Goal: Task Accomplishment & Management: Complete application form

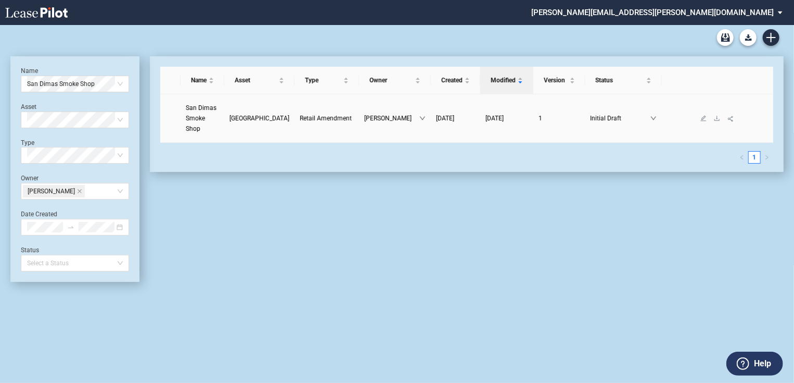
click at [310, 115] on span "Retail Amendment" at bounding box center [326, 118] width 52 height 7
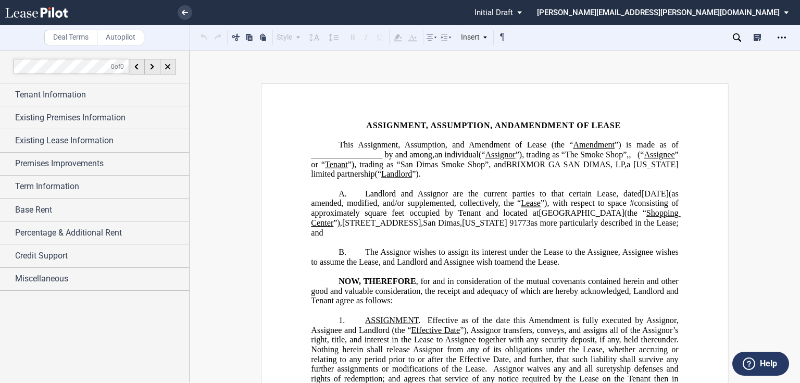
click at [448, 304] on p "NOW, THEREFORE , for and in consideration of the mutual covenants contained her…" at bounding box center [494, 290] width 367 height 29
click at [179, 10] on link at bounding box center [185, 12] width 15 height 15
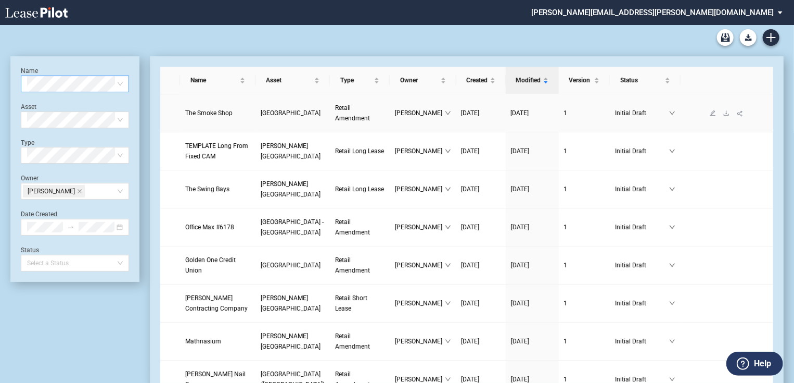
click at [261, 116] on span "San Dimas Plaza" at bounding box center [291, 112] width 60 height 7
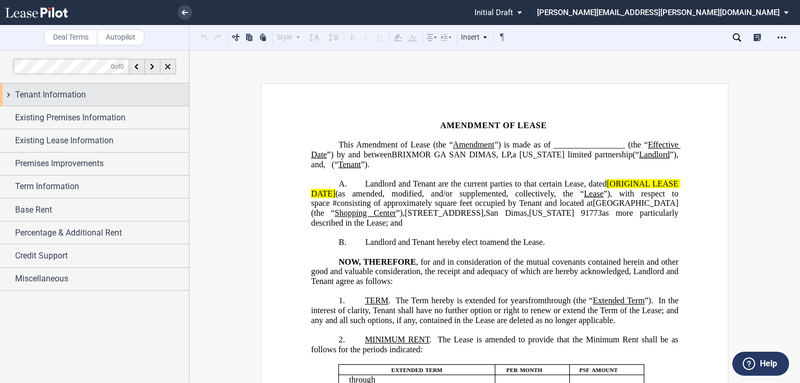
click at [69, 96] on span "Tenant Information" at bounding box center [50, 94] width 71 height 12
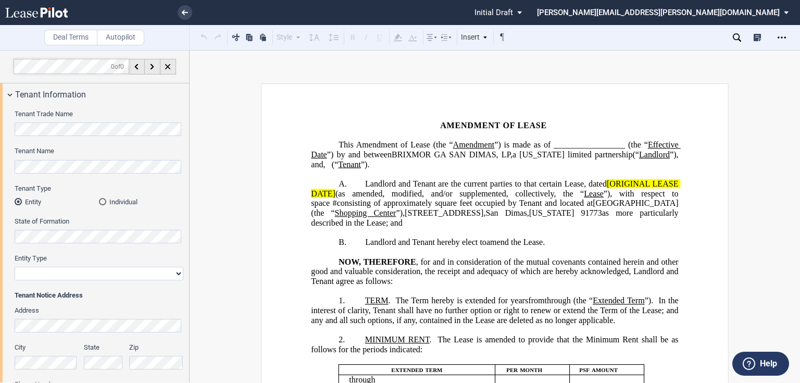
click at [102, 200] on div "Individual" at bounding box center [102, 201] width 7 height 7
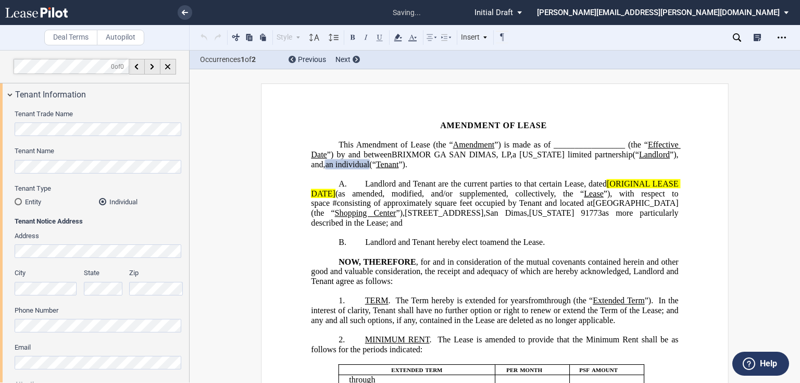
click at [407, 163] on span "”)." at bounding box center [402, 163] width 9 height 9
click at [604, 183] on span "[ORIGINAL LEASE DATE]" at bounding box center [495, 188] width 369 height 19
click at [335, 195] on span "(as amended, modified, and/or supplemented, collectively, the “" at bounding box center [459, 192] width 248 height 9
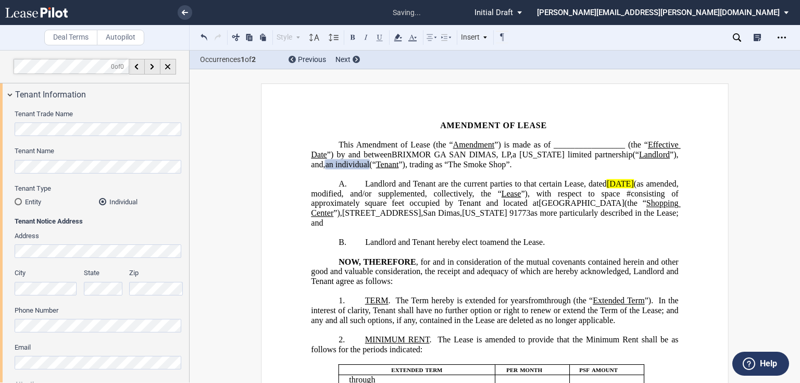
click at [602, 183] on span "Landlord and Tenant are the current parties to that certain Lease, dated" at bounding box center [486, 183] width 242 height 9
click at [401, 39] on icon at bounding box center [397, 37] width 12 height 12
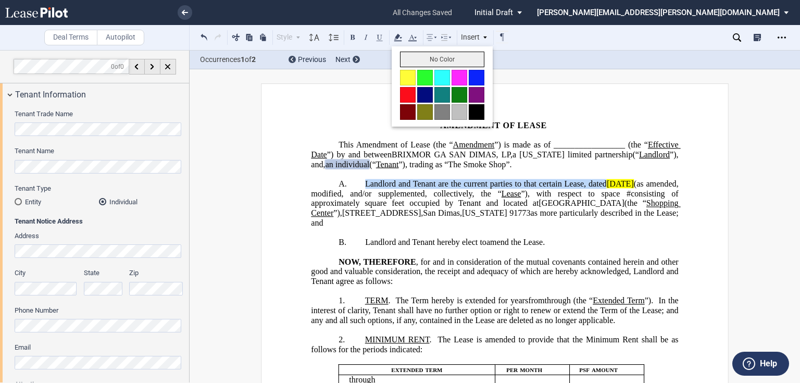
click at [402, 55] on button "No Color" at bounding box center [442, 60] width 84 height 16
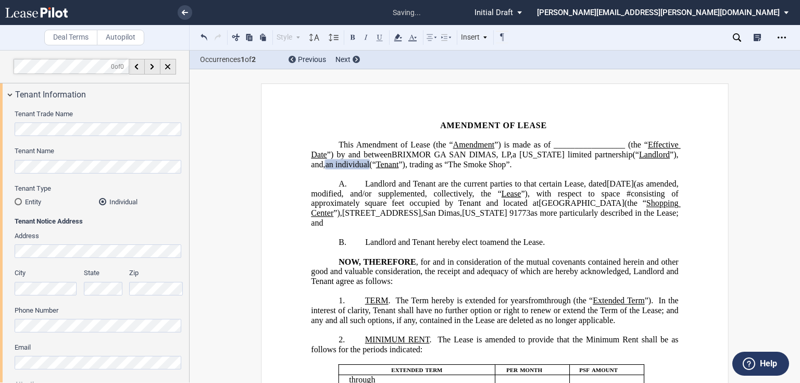
click at [460, 155] on span "BRIXMOR GA SAN DIMAS, LP" at bounding box center [450, 154] width 119 height 9
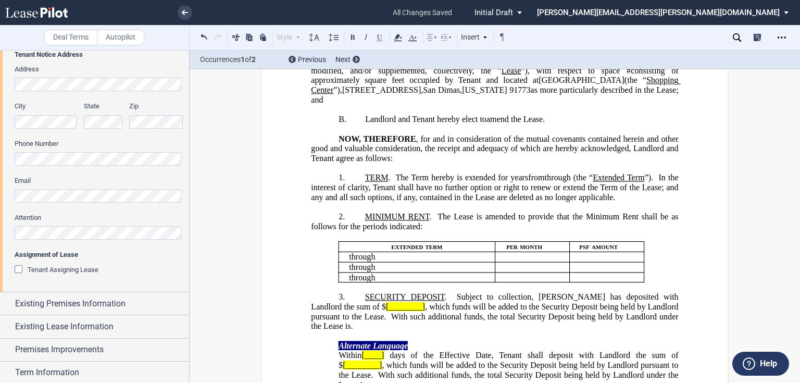
scroll to position [167, 0]
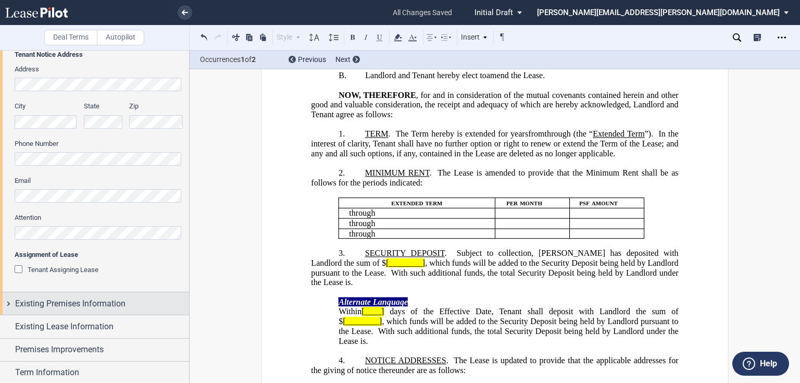
click at [72, 305] on span "Existing Premises Information" at bounding box center [70, 303] width 110 height 12
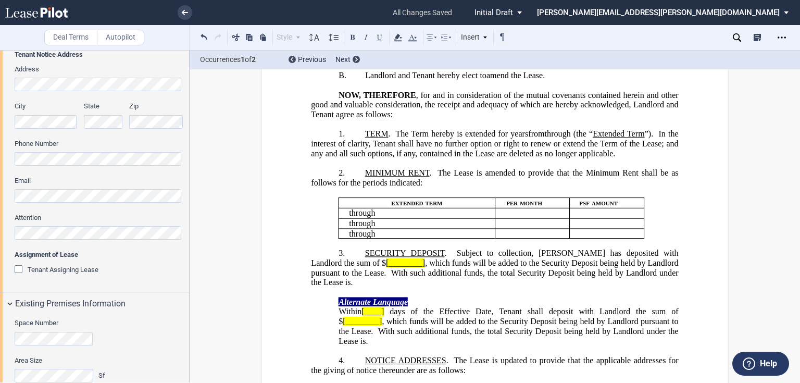
scroll to position [250, 0]
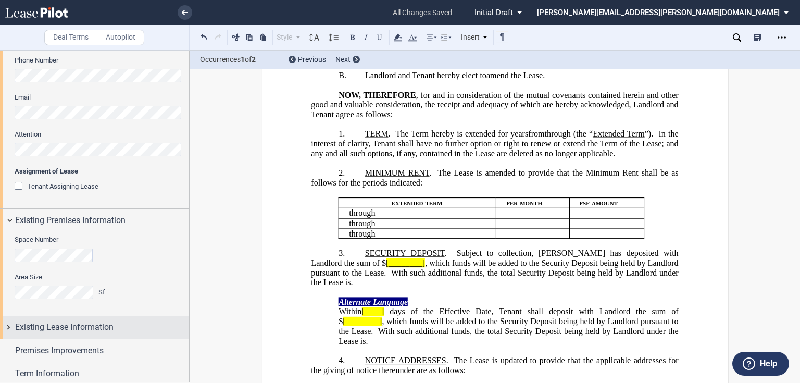
click at [81, 329] on span "Existing Lease Information" at bounding box center [64, 327] width 98 height 12
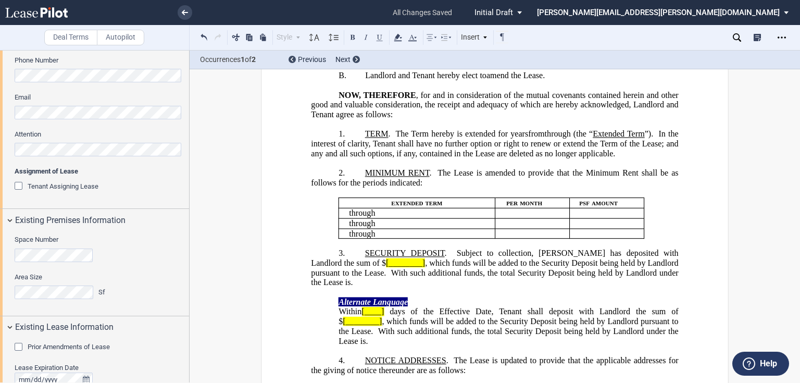
scroll to position [292, 0]
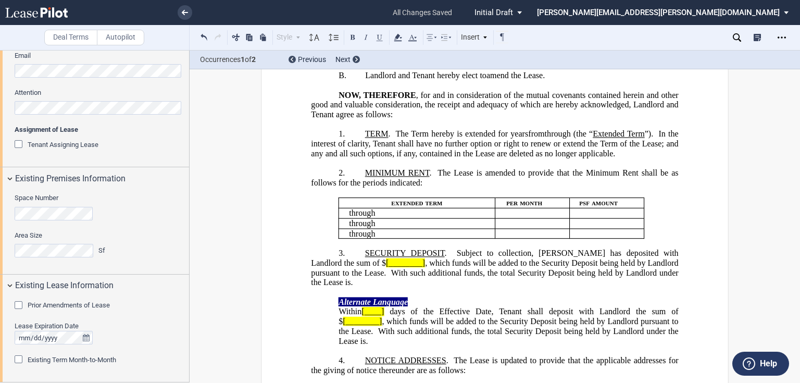
click at [70, 306] on span "Prior Amendments of Lease" at bounding box center [69, 305] width 82 height 8
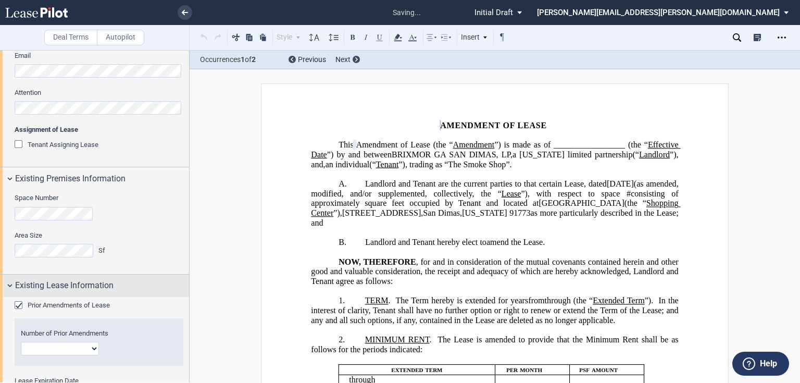
scroll to position [0, 0]
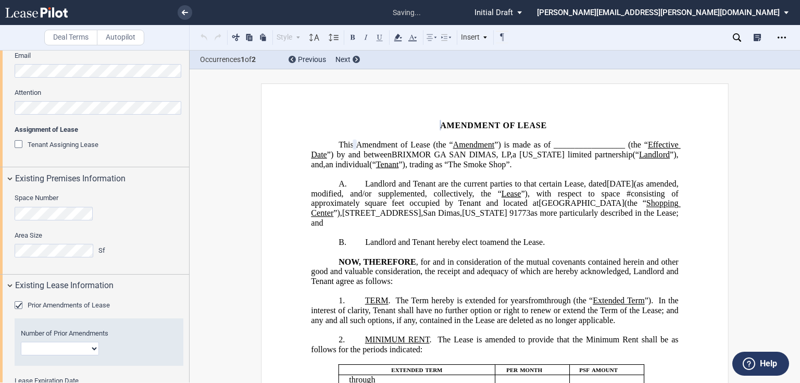
click at [62, 350] on select "1 2 3 4 5 6 7 8 9 10 11 12" at bounding box center [60, 348] width 78 height 14
select select "number:10"
click at [21, 341] on select "1 2 3 4 5 6 7 8 9 10 11 12" at bounding box center [60, 348] width 78 height 14
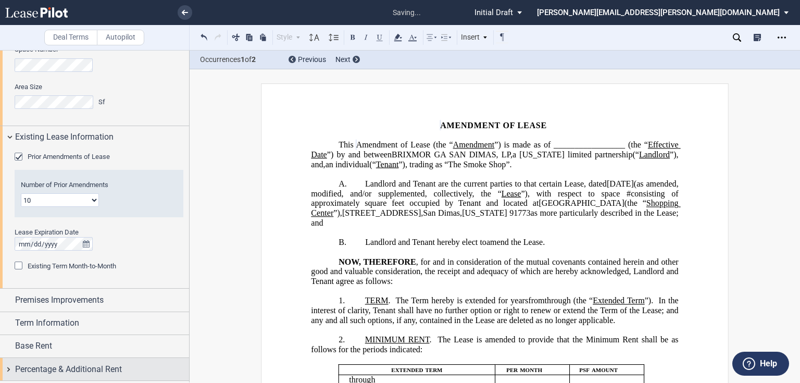
scroll to position [458, 0]
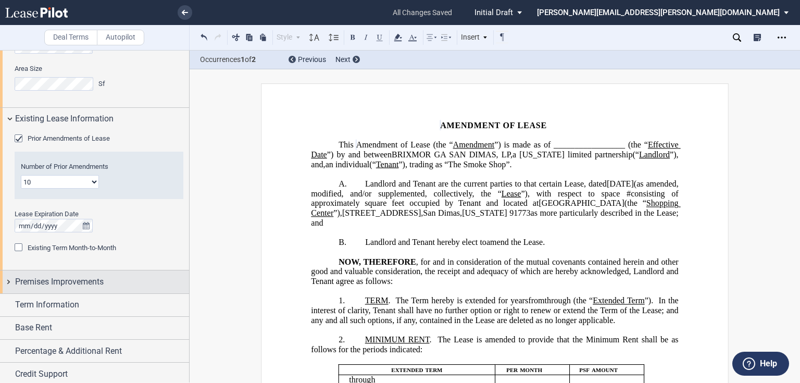
click at [82, 287] on span "Premises Improvements" at bounding box center [59, 281] width 88 height 12
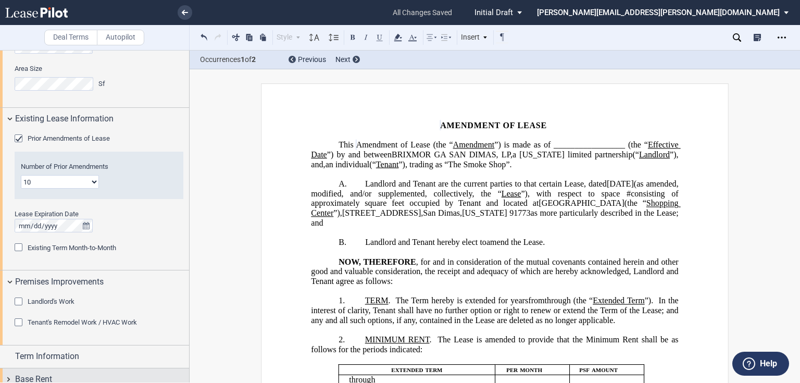
scroll to position [535, 0]
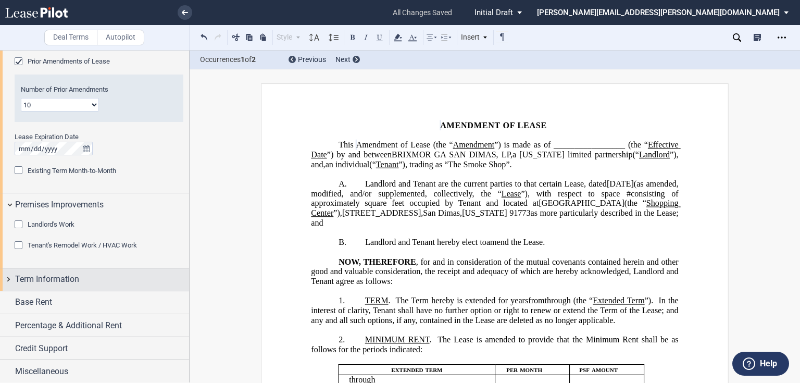
click at [79, 285] on div "Term Information" at bounding box center [94, 279] width 189 height 22
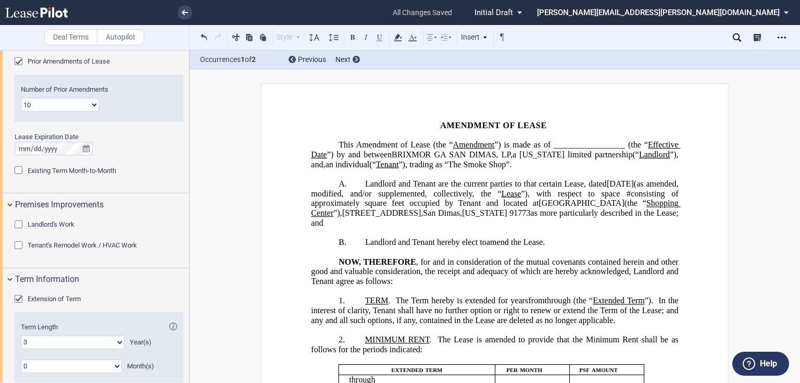
scroll to position [686, 0]
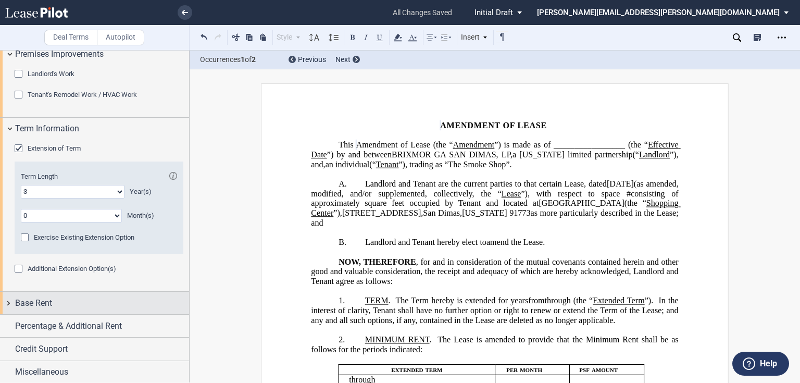
click at [74, 304] on div "Base Rent" at bounding box center [102, 303] width 174 height 12
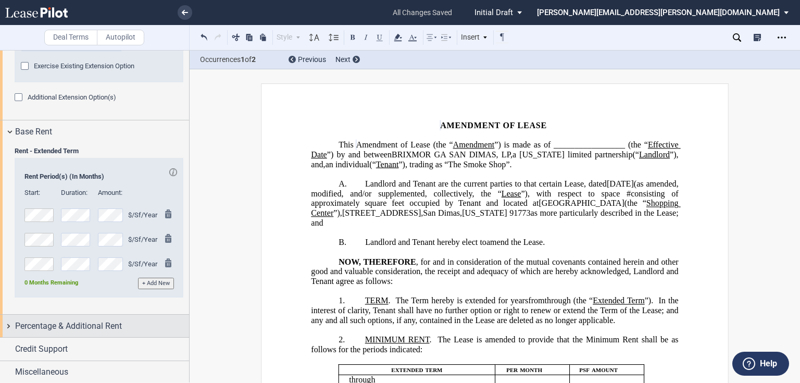
click at [73, 320] on span "Percentage & Additional Rent" at bounding box center [68, 326] width 107 height 12
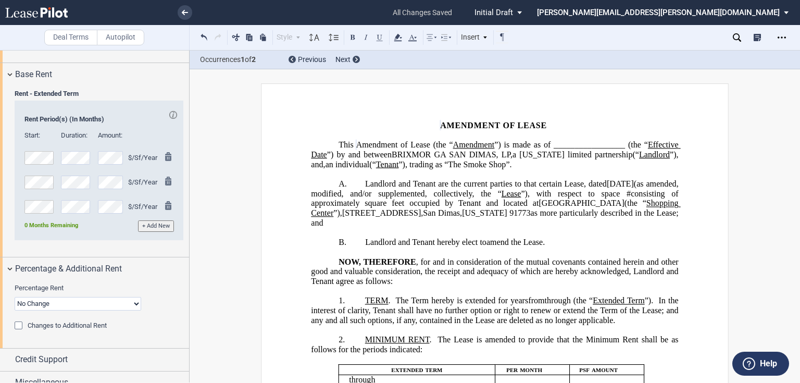
scroll to position [924, 0]
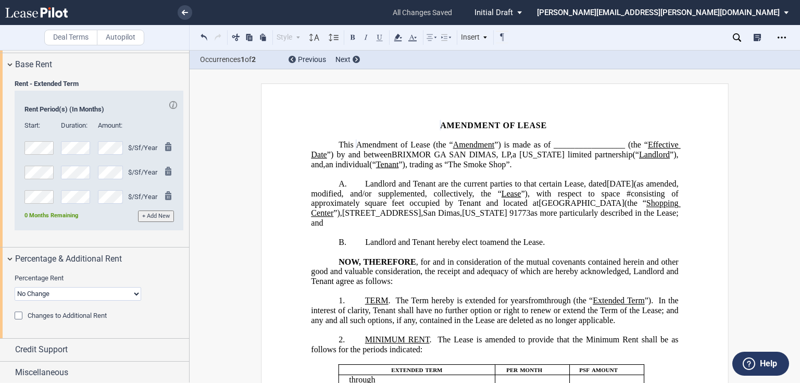
click at [66, 317] on span "Changes to Additional Rent" at bounding box center [67, 315] width 79 height 8
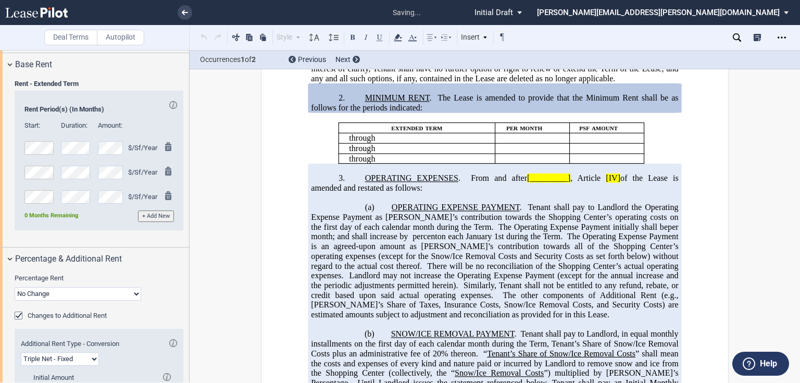
scroll to position [245, 0]
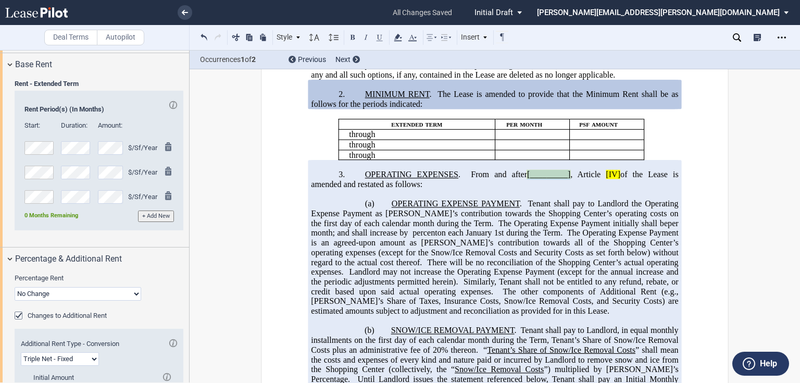
drag, startPoint x: 525, startPoint y: 211, endPoint x: 568, endPoint y: 212, distance: 43.8
click at [568, 188] on span "OPERATING EXPENSES . From and after [_________] , Article [IV] of the Lease is …" at bounding box center [495, 179] width 369 height 19
click at [533, 227] on span "Tenant shall pay to Landlord the Operating Expense Payment as [PERSON_NAME]’s c…" at bounding box center [495, 213] width 369 height 29
drag, startPoint x: 524, startPoint y: 208, endPoint x: 567, endPoint y: 210, distance: 43.3
click at [567, 188] on span "OPERATING EXPENSES . From and after [_________] , Article [IV] of the Lease is …" at bounding box center [495, 179] width 369 height 19
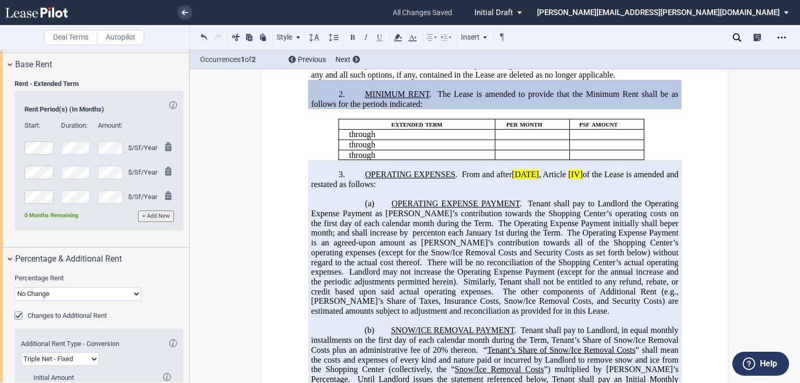
click at [386, 237] on p "(a) OPERATING EXPENSE PAYMENT . Tenant shall pay to Landlord the Operating Expe…" at bounding box center [494, 257] width 367 height 117
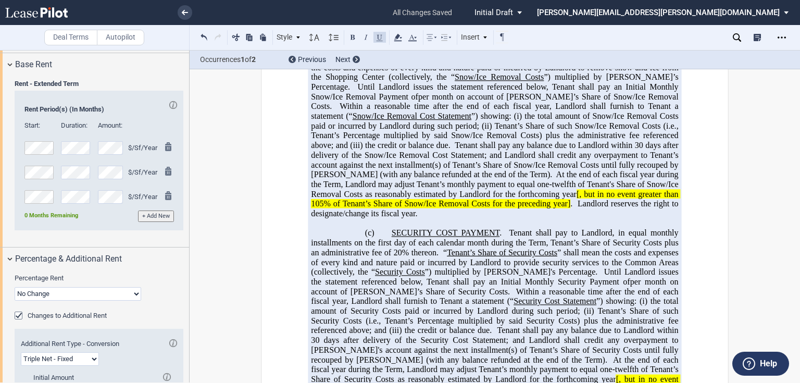
scroll to position [620, 0]
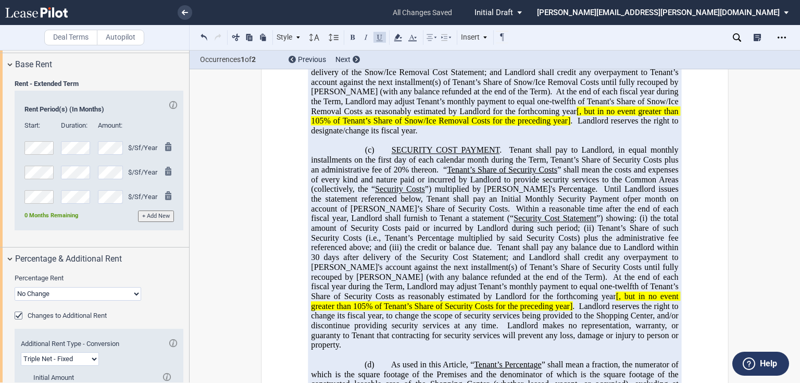
click at [377, 146] on p at bounding box center [494, 141] width 367 height 10
click at [364, 136] on p "(b) SNOW/ICE REMOVAL PAYMENT . Tenant shall pay to Landlord, in equal monthly i…" at bounding box center [494, 43] width 367 height 185
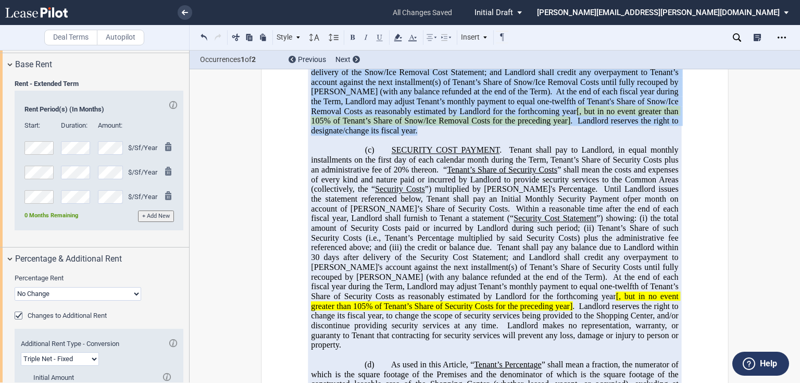
click at [360, 136] on p "(b) SNOW/ICE REMOVAL PAYMENT . Tenant shall pay to Landlord, in equal monthly i…" at bounding box center [494, 43] width 367 height 185
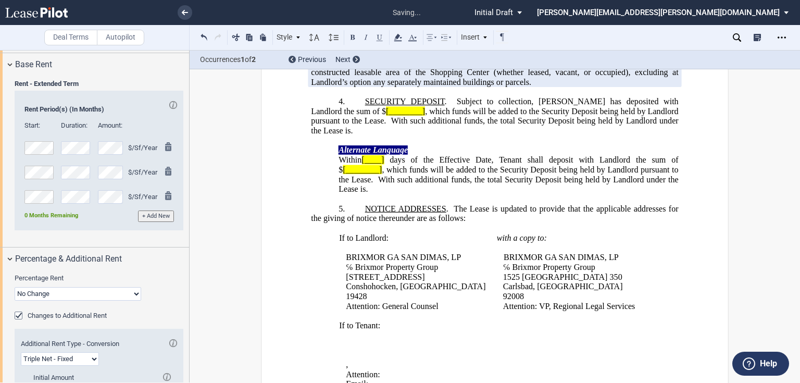
scroll to position [312, 0]
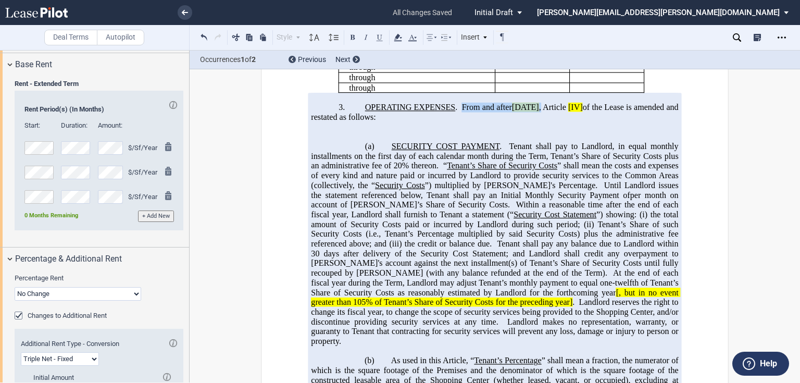
drag, startPoint x: 466, startPoint y: 141, endPoint x: 581, endPoint y: 141, distance: 114.5
click at [581, 121] on span "OPERATING EXPENSES . From and after September 1, 2025 , Article [IV] of the Lea…" at bounding box center [495, 112] width 369 height 19
click at [508, 170] on span "Tenant shall pay to Landlord, in equal monthly installments on the first day of…" at bounding box center [495, 156] width 369 height 29
click at [507, 170] on span "Tenant shall pay to Landlord, in equal monthly installments on the first day of…" at bounding box center [495, 156] width 369 height 29
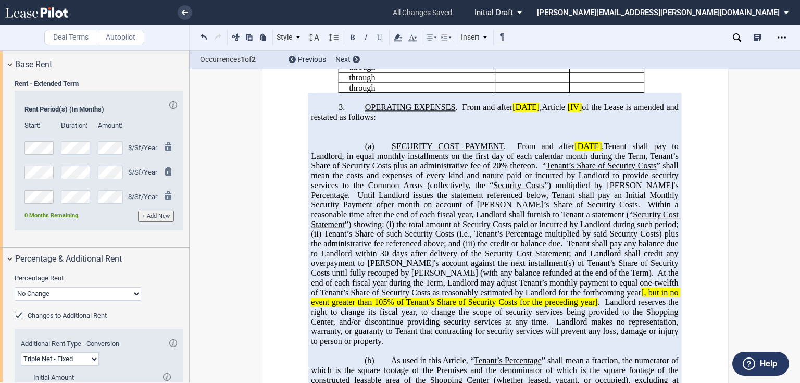
click at [521, 170] on span "Tenant shall pay to Landlord, in equal monthly installments on the first day of…" at bounding box center [495, 156] width 369 height 29
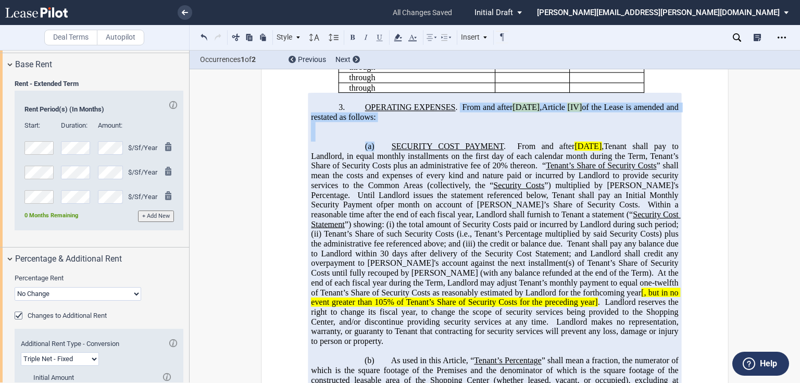
drag, startPoint x: 390, startPoint y: 179, endPoint x: 457, endPoint y: 141, distance: 77.0
click at [457, 141] on div "!!SET_LEVEL_1!! !!ARTICLE_LEVEL_2!! 3. OPERATING EXPENSES . From and after Sept…" at bounding box center [494, 244] width 367 height 302
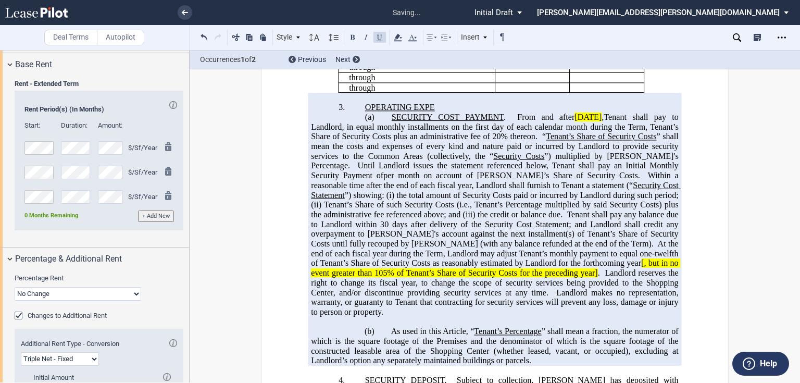
click at [391, 122] on span "SECURITY COST PAYMENT" at bounding box center [447, 116] width 112 height 9
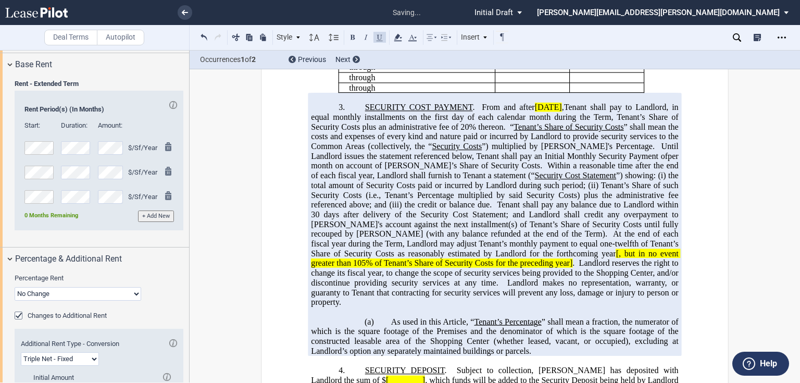
click at [509, 189] on span "the total amount of Security Costs paid or incurred by Landlord during such per…" at bounding box center [495, 180] width 369 height 19
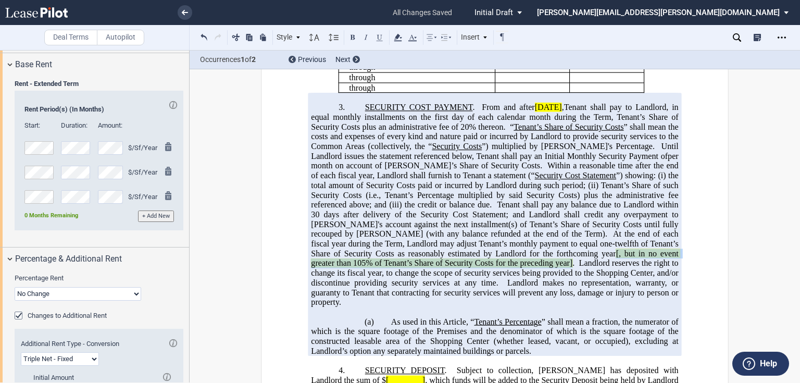
drag, startPoint x: 475, startPoint y: 284, endPoint x: 439, endPoint y: 295, distance: 37.2
click at [439, 295] on span "SECURITY COST PAYMENT . From and after September 1, 2025 , Tenant shall pay to …" at bounding box center [495, 205] width 369 height 204
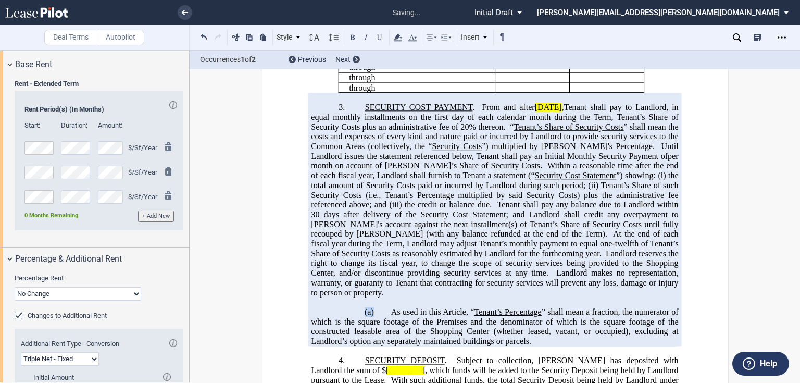
drag, startPoint x: 389, startPoint y: 332, endPoint x: 341, endPoint y: 331, distance: 47.4
click at [341, 331] on p "(a) As used in this Article, “ Tenant’s Percentage ” shall mean a fraction, the…" at bounding box center [494, 326] width 367 height 39
click at [383, 337] on p "(a) As used in this Article, “ Tenant’s Percentage ” shall mean a fraction, the…" at bounding box center [494, 326] width 367 height 39
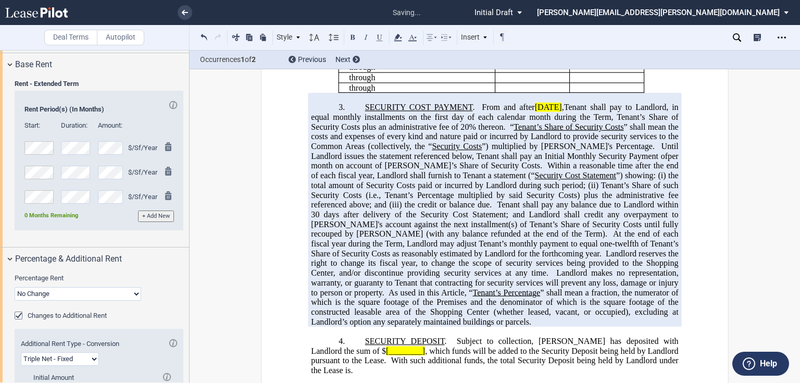
click at [608, 131] on span "Tenant shall pay to Landlord, in equal monthly installments on the first day of…" at bounding box center [495, 117] width 369 height 29
drag, startPoint x: 609, startPoint y: 142, endPoint x: 529, endPoint y: 137, distance: 80.3
click at [529, 137] on span "SECURITY COST PAYMENT . From and after September 1, 2025 , Tenant shall pay to …" at bounding box center [495, 200] width 369 height 194
click at [398, 39] on icon at bounding box center [397, 37] width 12 height 12
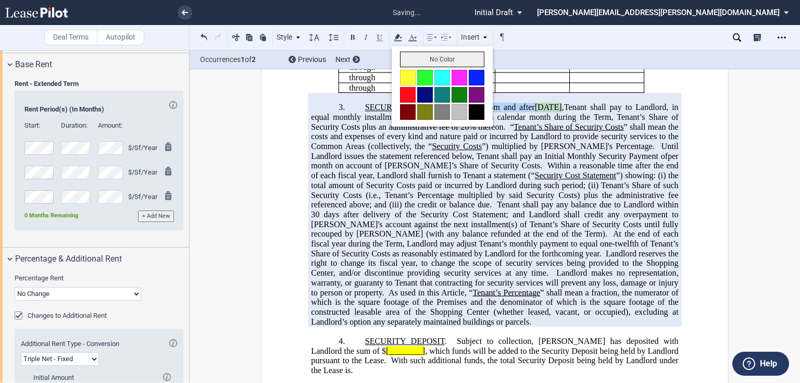
click at [407, 58] on button "No Color" at bounding box center [442, 60] width 84 height 16
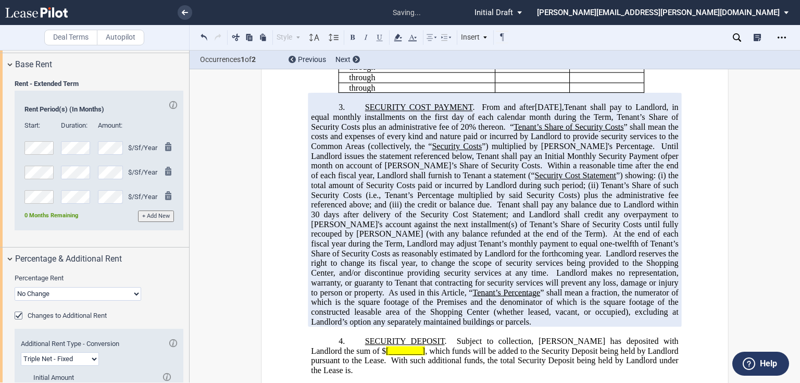
click at [501, 180] on span "Within a reasonable time after the end of each fiscal year, Landlord shall furn…" at bounding box center [495, 170] width 369 height 19
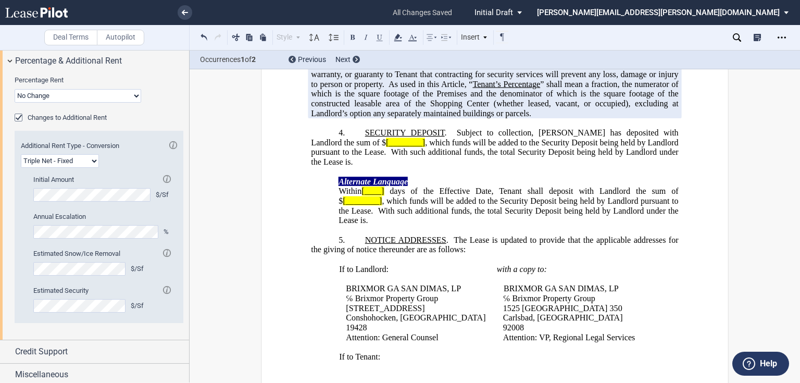
scroll to position [1124, 0]
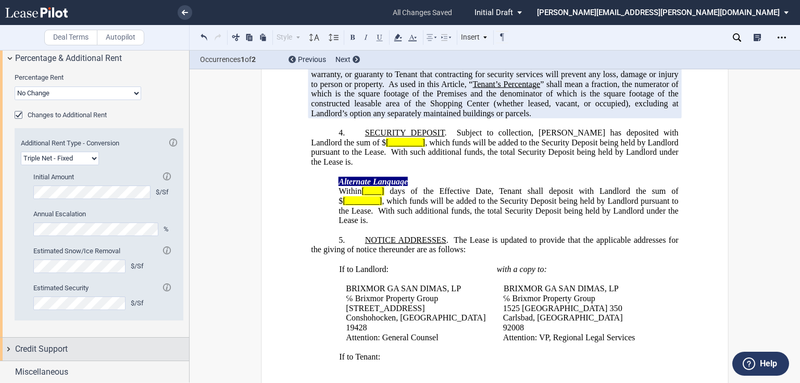
click at [40, 350] on span "Credit Support" at bounding box center [41, 349] width 53 height 12
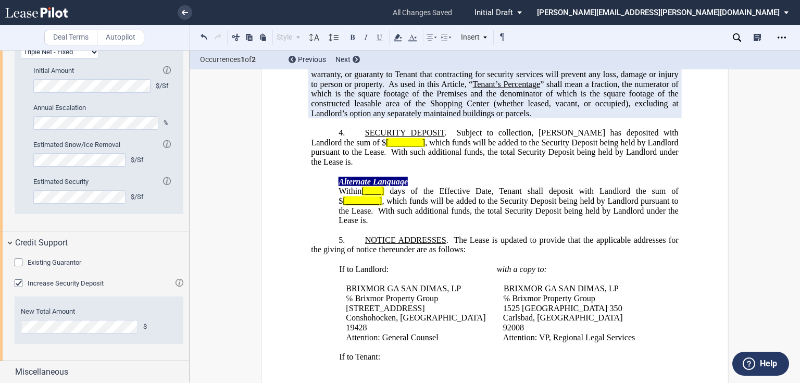
click at [45, 279] on span "Increase Security Deposit" at bounding box center [66, 283] width 76 height 8
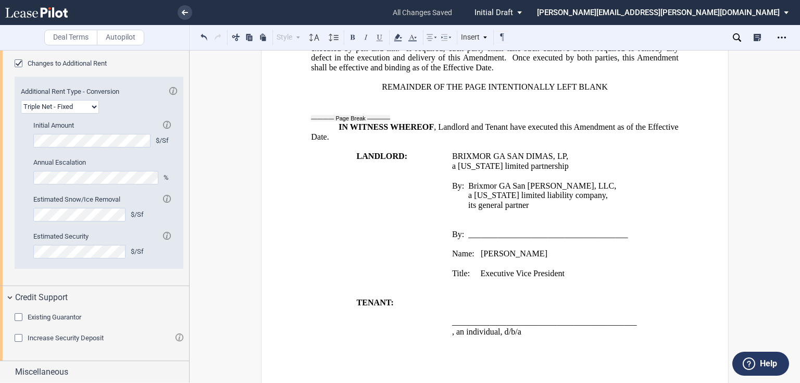
scroll to position [1155, 0]
click at [573, 271] on p "Title: Executive Vice President" at bounding box center [565, 273] width 227 height 10
click at [572, 273] on p "Title: Executive Vice President" at bounding box center [565, 273] width 227 height 10
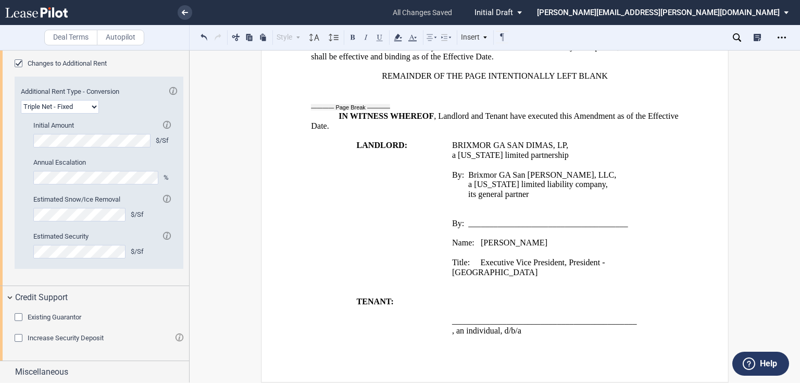
click at [460, 283] on p "﻿" at bounding box center [565, 282] width 227 height 10
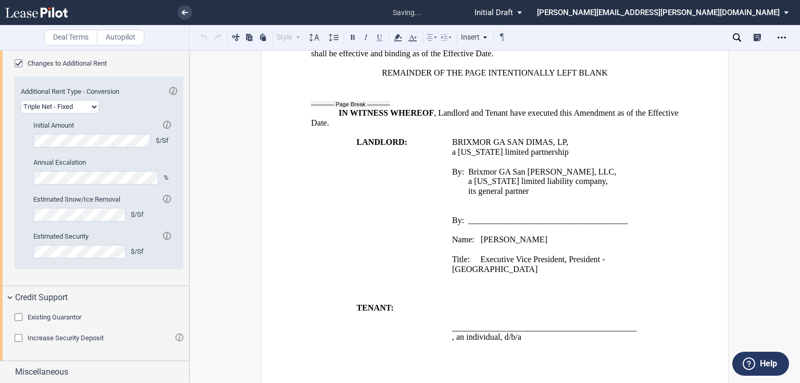
click at [473, 206] on p at bounding box center [565, 201] width 227 height 10
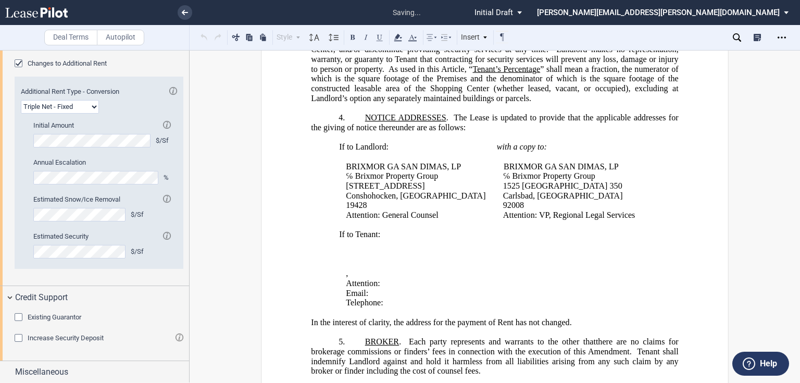
scroll to position [530, 0]
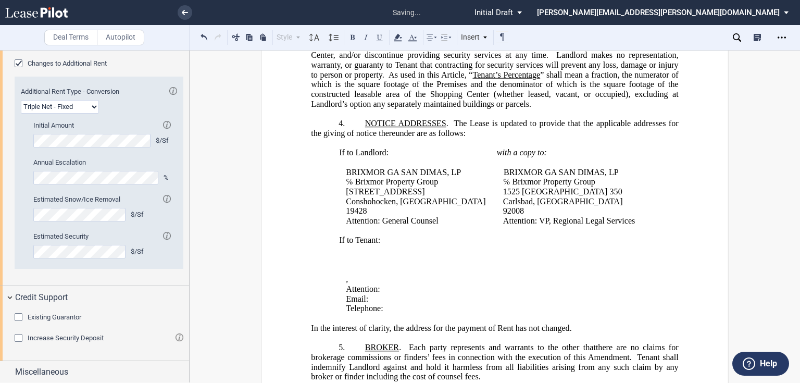
drag, startPoint x: 421, startPoint y: 309, endPoint x: 341, endPoint y: 308, distance: 79.1
click at [341, 308] on td "If to Tenant: ﻿ ﻿ ﻿ ﻿ ﻿ ﻿ ﻿ , ﻿ ﻿ ﻿ ﻿ Attention: ﻿ ﻿ Email: ﻿ ﻿ Telephone: ﻿ ﻿" at bounding box center [497, 275] width 322 height 78
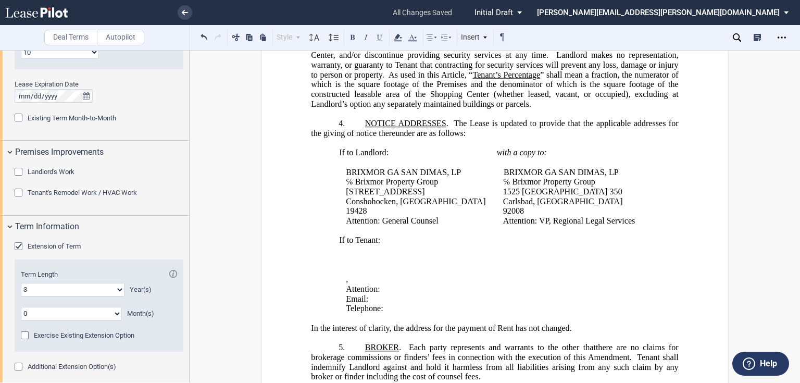
click at [426, 294] on p "Attention: ﻿ ﻿" at bounding box center [500, 289] width 308 height 10
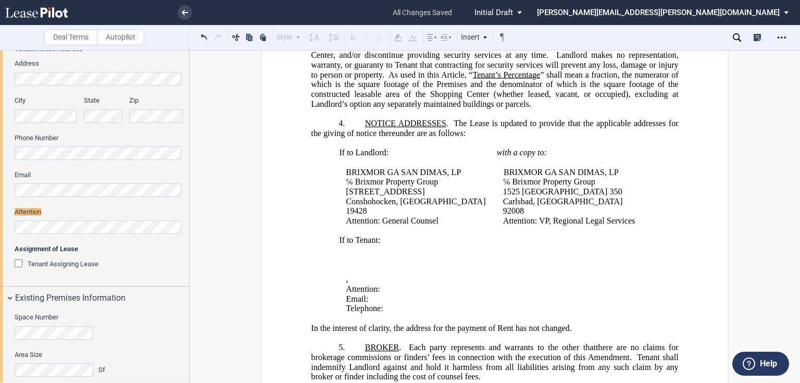
scroll to position [168, 0]
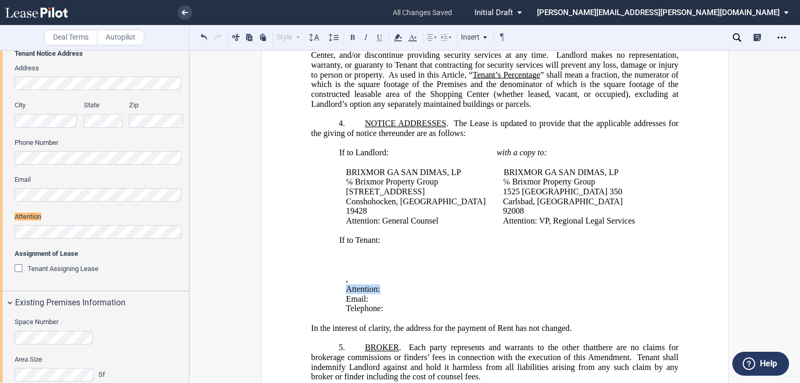
drag, startPoint x: 425, startPoint y: 308, endPoint x: 342, endPoint y: 307, distance: 82.8
click at [342, 307] on td "If to Tenant: ﻿ ﻿ ﻿ ﻿ ﻿ ﻿ ﻿ , ﻿ ﻿ ﻿ ﻿ Attention: ﻿ ﻿ Email: ﻿ ﻿ Telephone: ﻿ ﻿" at bounding box center [497, 275] width 322 height 78
click at [346, 294] on p "﻿ ﻿ ﻿" at bounding box center [500, 289] width 308 height 10
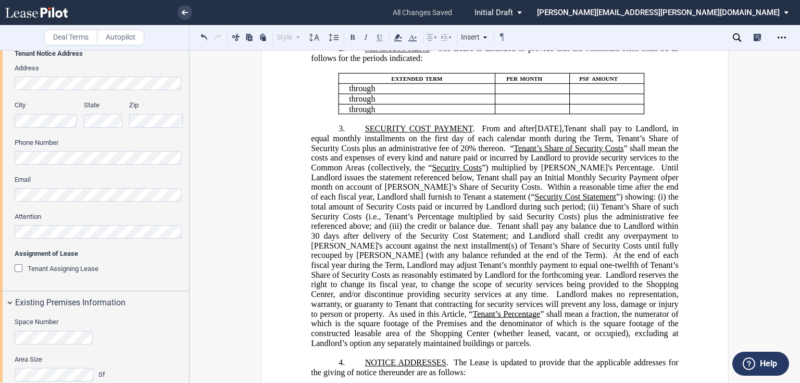
scroll to position [292, 0]
click at [492, 152] on span "Tenant shall pay to Landlord, in equal monthly installments on the first day of…" at bounding box center [495, 137] width 369 height 29
click at [395, 152] on span "Tenant shall pay to Landlord, in equal monthly installments on the first day of…" at bounding box center [495, 137] width 369 height 29
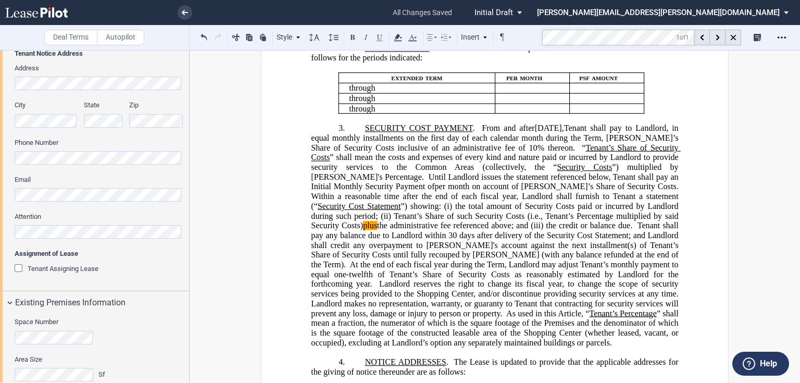
click at [377, 230] on mark "plus" at bounding box center [370, 225] width 14 height 9
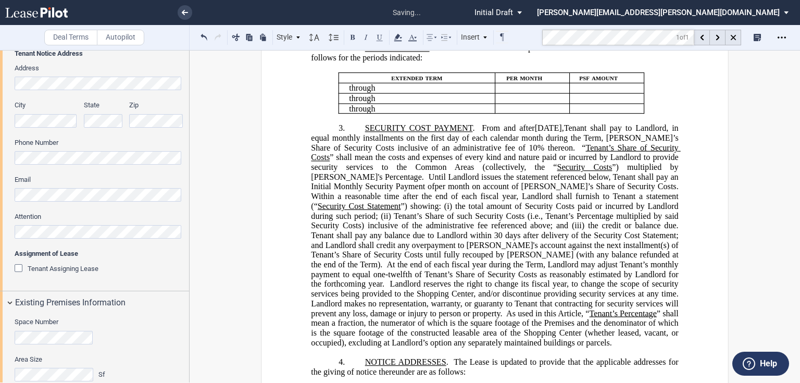
click at [537, 268] on span "days after delivery of the Security Cost Statement; and Landlord shall credit a…" at bounding box center [495, 250] width 369 height 39
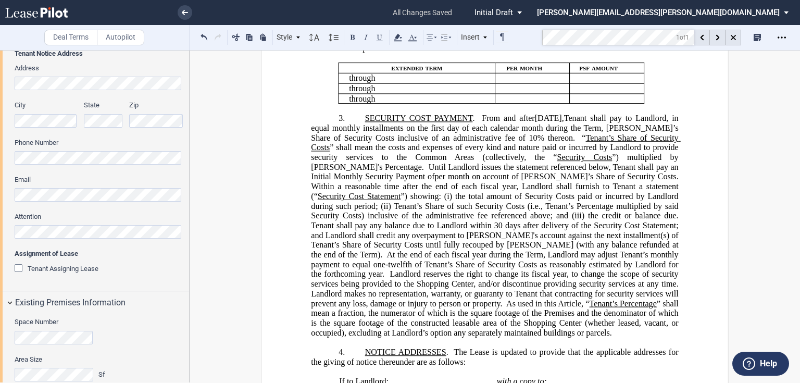
scroll to position [414, 0]
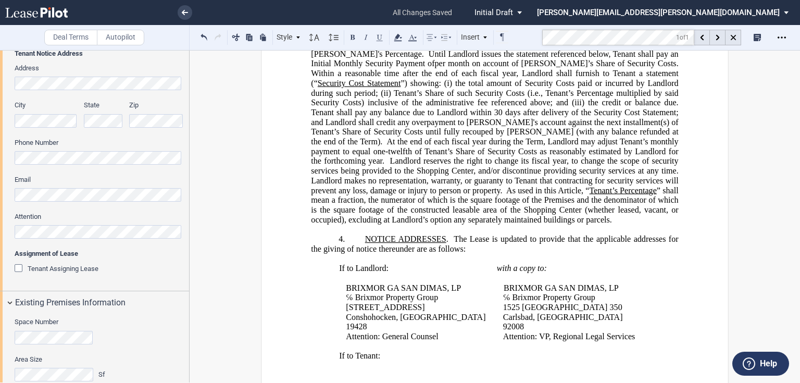
click at [365, 244] on span "NOTICE ADDRESSES" at bounding box center [405, 238] width 81 height 9
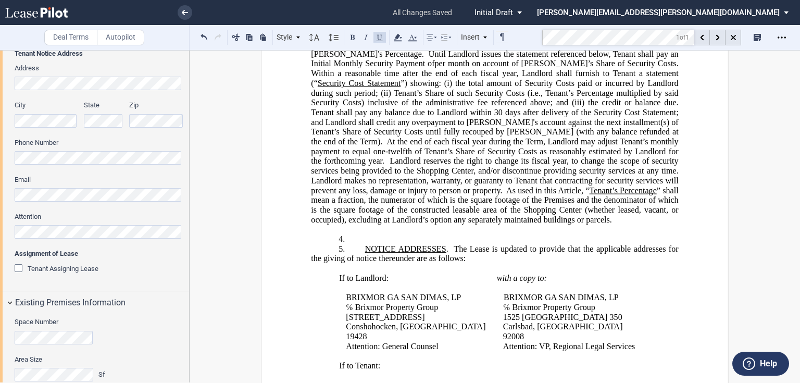
click at [369, 244] on p "4. ﻿" at bounding box center [494, 239] width 367 height 10
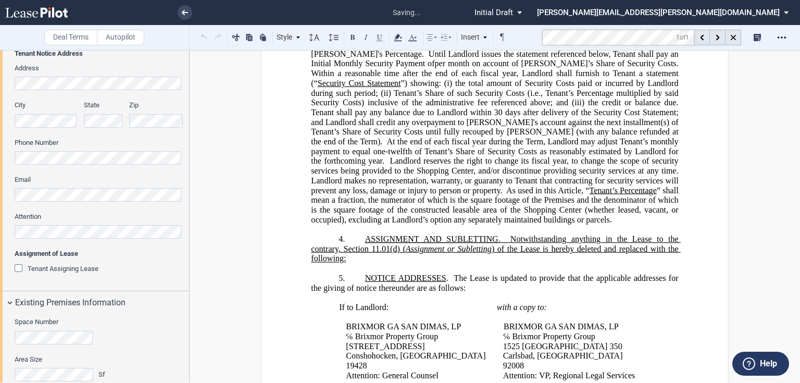
click at [495, 244] on span "ASSIGNMENT AND SUBLETTING" at bounding box center [431, 238] width 133 height 9
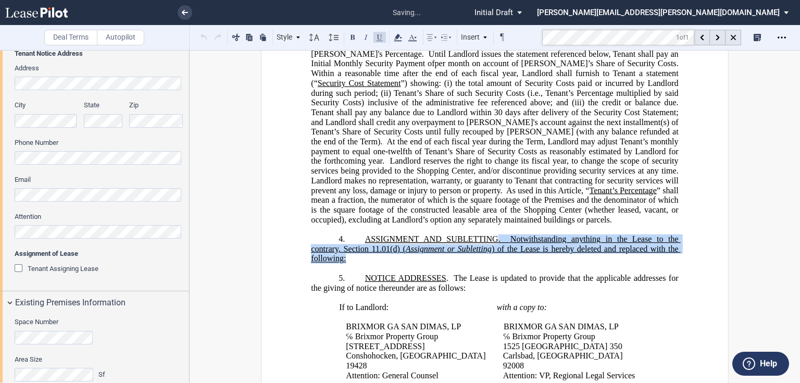
click at [374, 273] on p "​" at bounding box center [494, 268] width 367 height 10
click at [382, 37] on button at bounding box center [379, 37] width 12 height 12
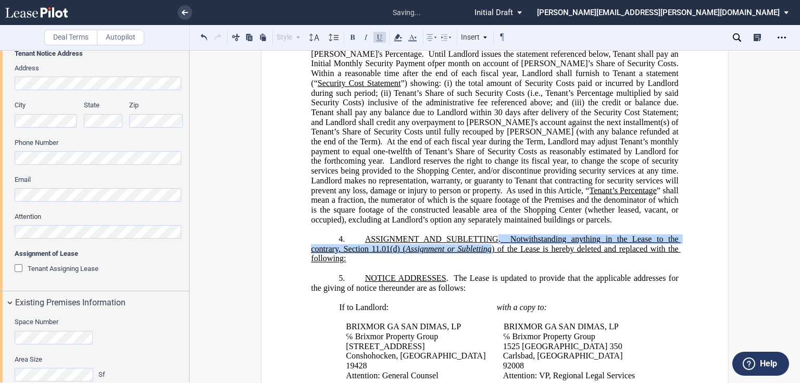
click at [382, 37] on button at bounding box center [379, 37] width 12 height 12
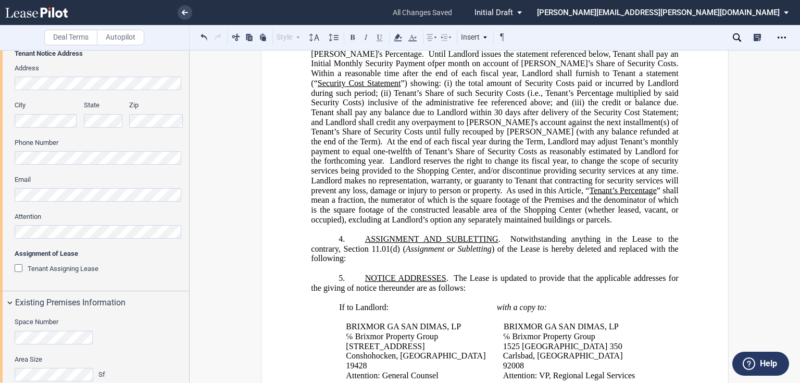
click at [348, 273] on p "​" at bounding box center [494, 268] width 367 height 10
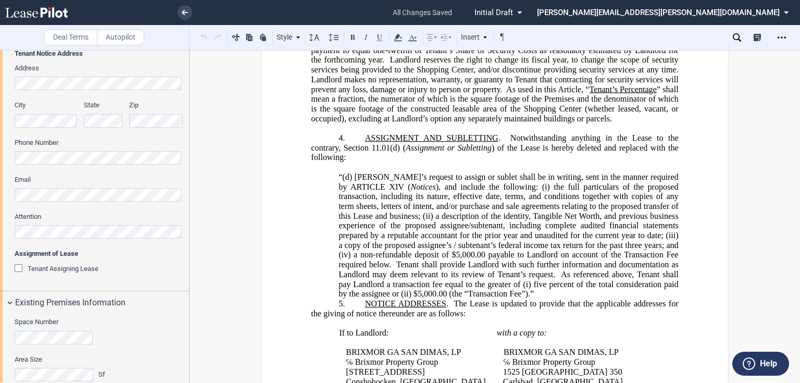
scroll to position [539, 0]
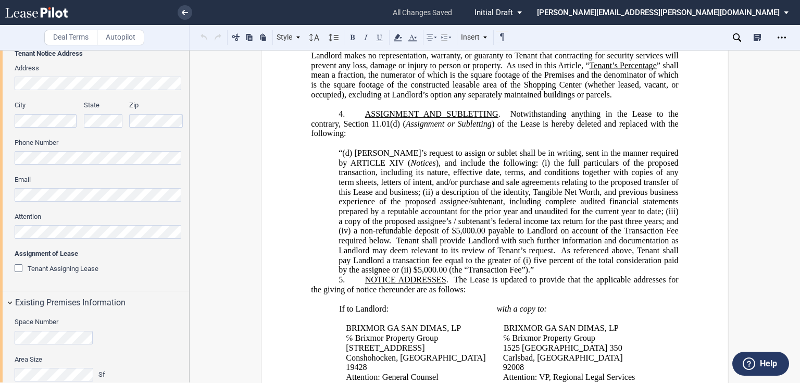
click at [491, 275] on p "“(d) Tenant’s request to assign or sublet shall be in writing, sent in the mann…" at bounding box center [508, 211] width 340 height 126
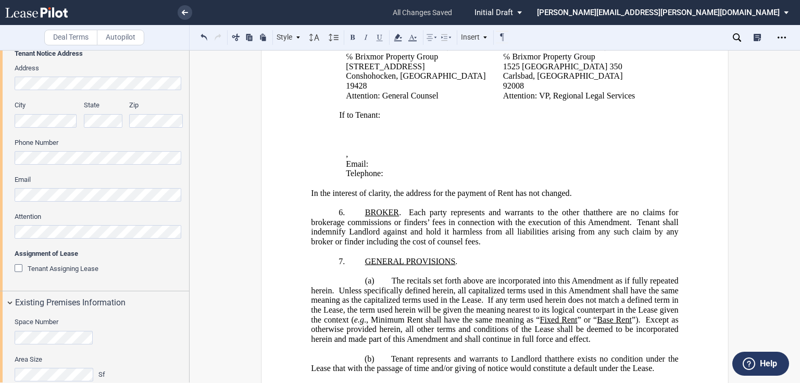
scroll to position [831, 0]
click at [490, 256] on p "﻿" at bounding box center [494, 251] width 367 height 10
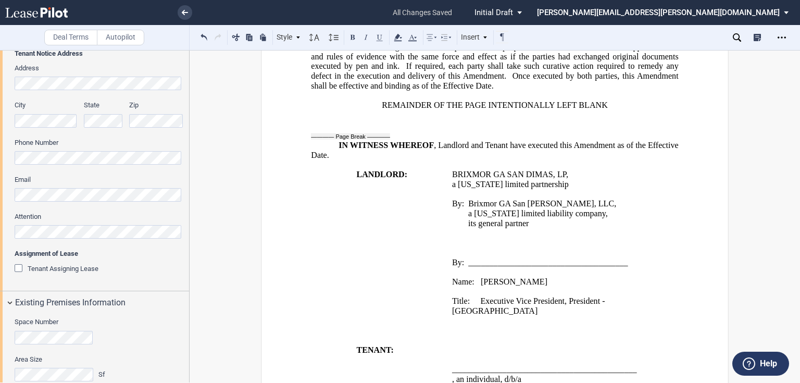
scroll to position [1337, 0]
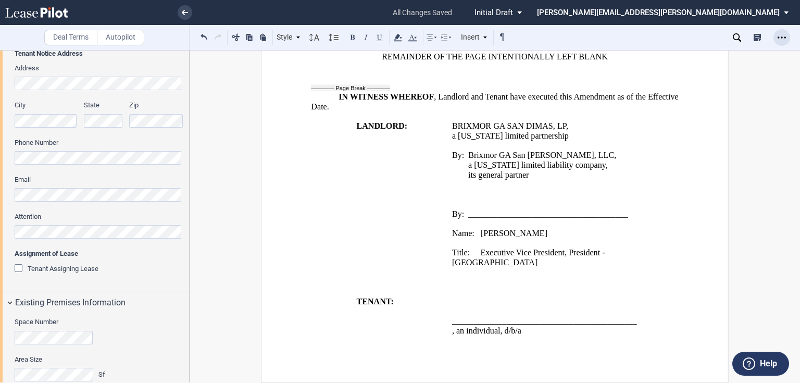
click at [776, 37] on div "Open Lease options menu" at bounding box center [781, 37] width 17 height 17
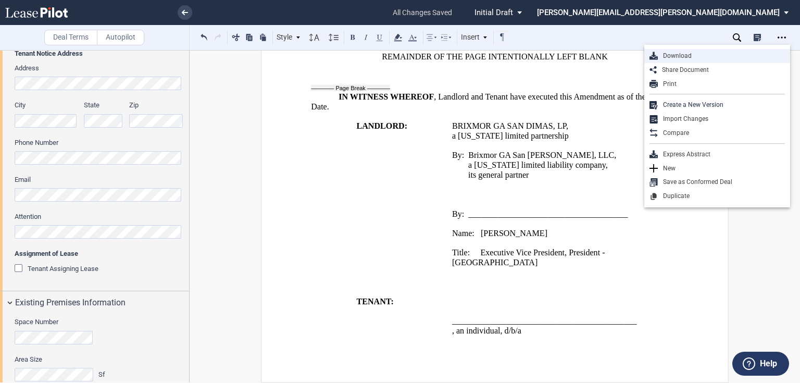
click at [682, 54] on div "Download" at bounding box center [720, 56] width 127 height 9
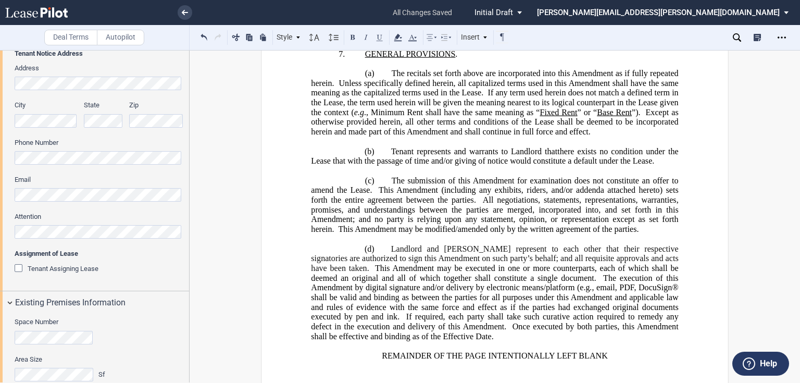
scroll to position [1004, 0]
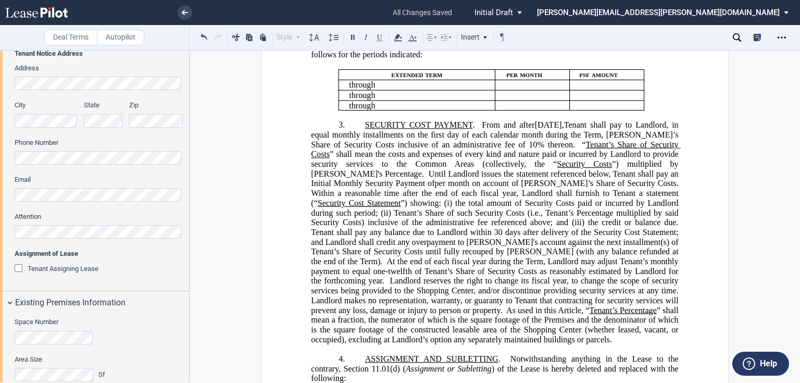
scroll to position [0, 0]
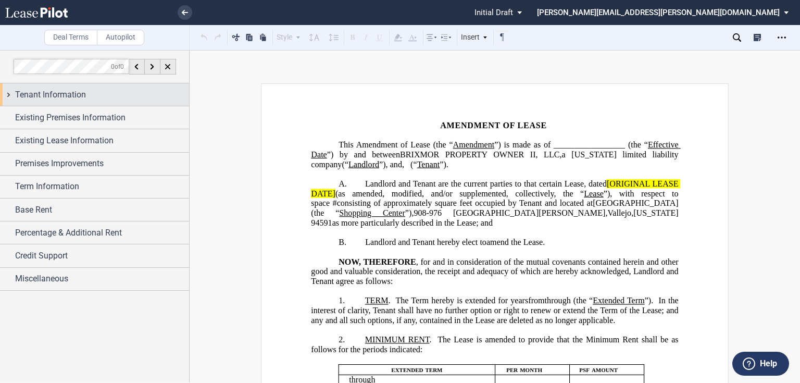
click at [52, 91] on span "Tenant Information" at bounding box center [50, 94] width 71 height 12
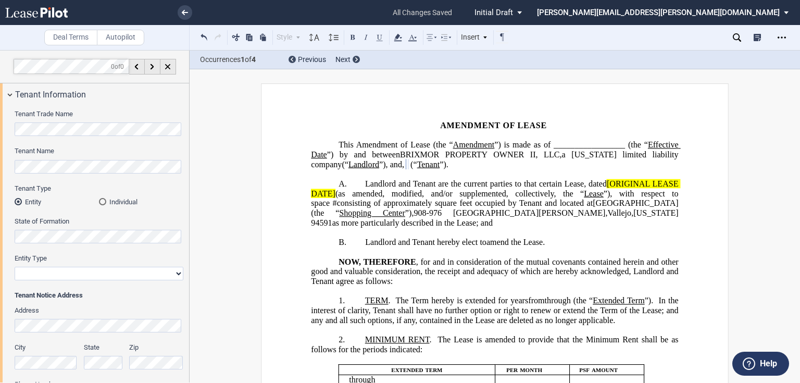
click at [71, 271] on select "Corporation Limited Liability Company General Partnership Limited Partnership O…" at bounding box center [99, 274] width 169 height 14
select select "limited liability company"
click at [15, 267] on select "Corporation Limited Liability Company General Partnership Limited Partnership O…" at bounding box center [99, 274] width 169 height 14
click at [448, 164] on span "”)." at bounding box center [443, 163] width 9 height 9
click at [604, 188] on span "Landlord and Tenant are the current parties to that certain Lease, dated" at bounding box center [486, 183] width 242 height 9
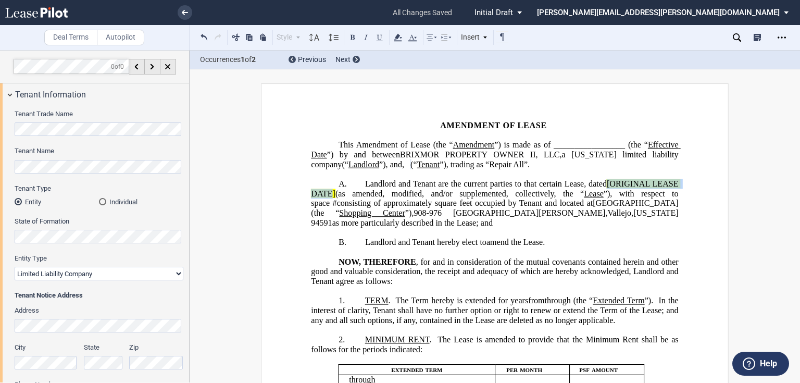
click at [331, 198] on span "[ORIGINAL LEASE DATE]" at bounding box center [495, 188] width 369 height 19
click at [332, 198] on span "[ORIGINAL LEASE DATE]" at bounding box center [495, 188] width 369 height 19
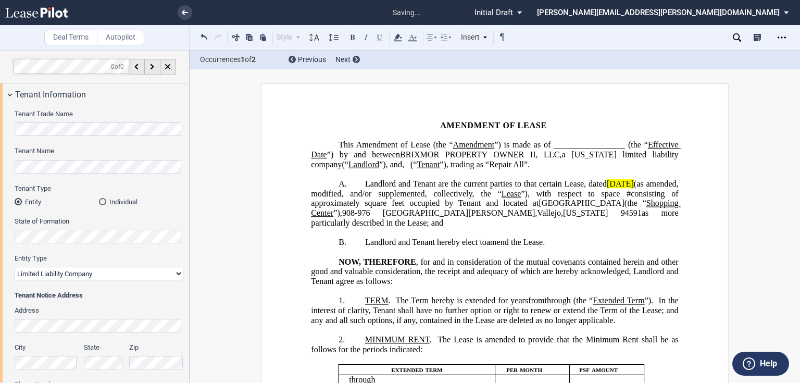
click at [586, 188] on span "Landlord and Tenant are the current parties to that certain Lease, dated" at bounding box center [486, 183] width 242 height 9
click at [399, 39] on icon at bounding box center [397, 37] width 12 height 12
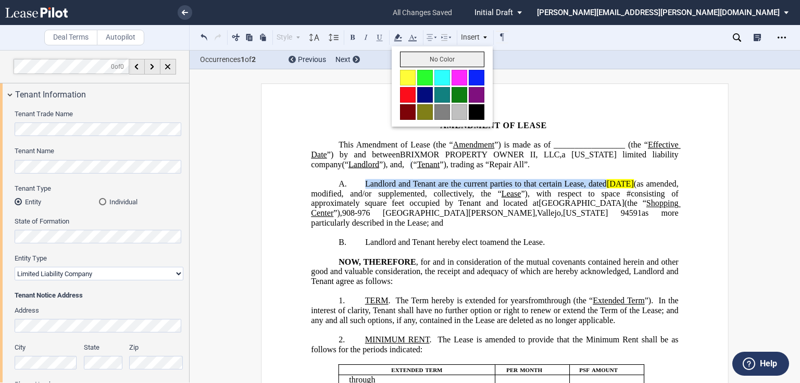
click at [404, 54] on button "No Color" at bounding box center [442, 60] width 84 height 16
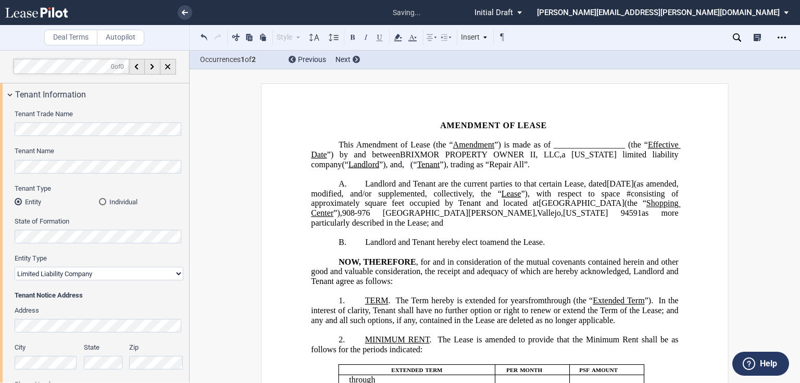
click at [451, 179] on p "﻿" at bounding box center [494, 174] width 367 height 10
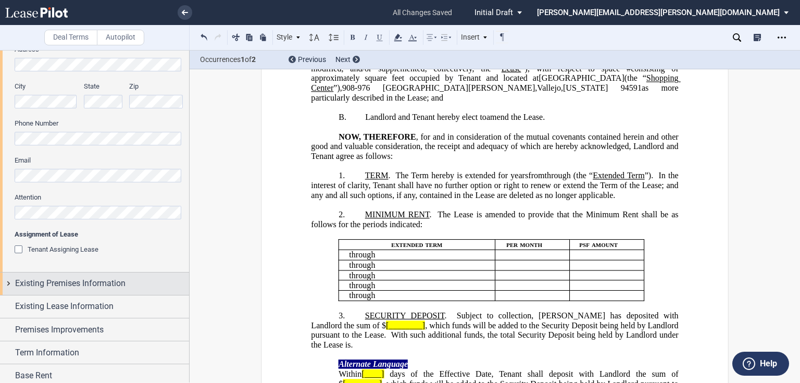
scroll to position [334, 0]
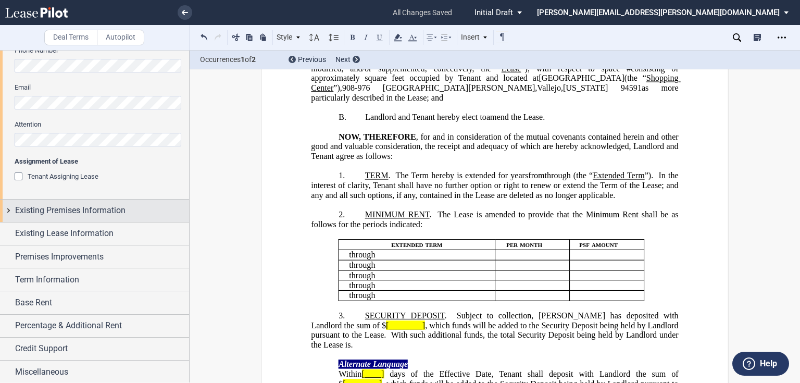
click at [119, 213] on span "Existing Premises Information" at bounding box center [70, 210] width 110 height 12
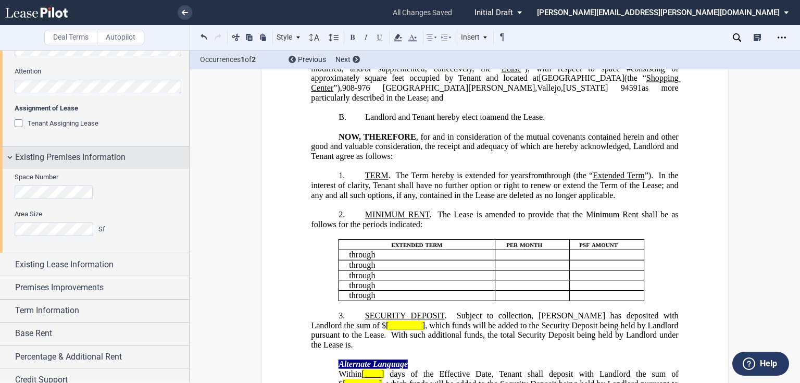
scroll to position [417, 0]
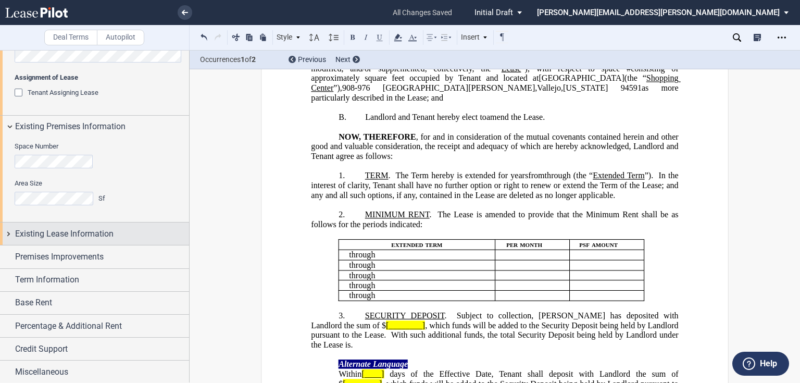
click at [97, 234] on span "Existing Lease Information" at bounding box center [64, 233] width 98 height 12
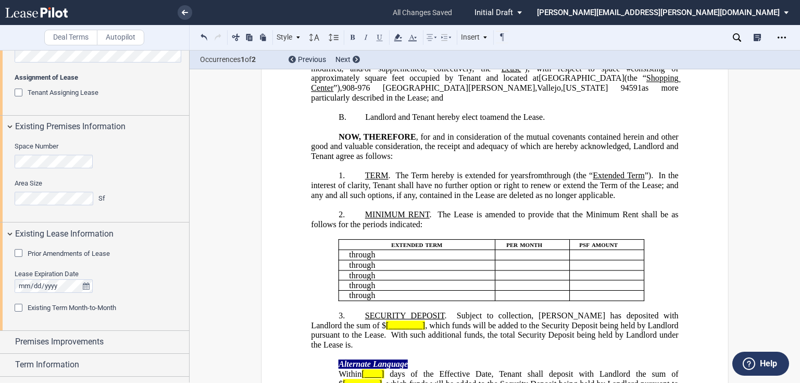
click at [64, 253] on span "Prior Amendments of Lease" at bounding box center [69, 253] width 82 height 8
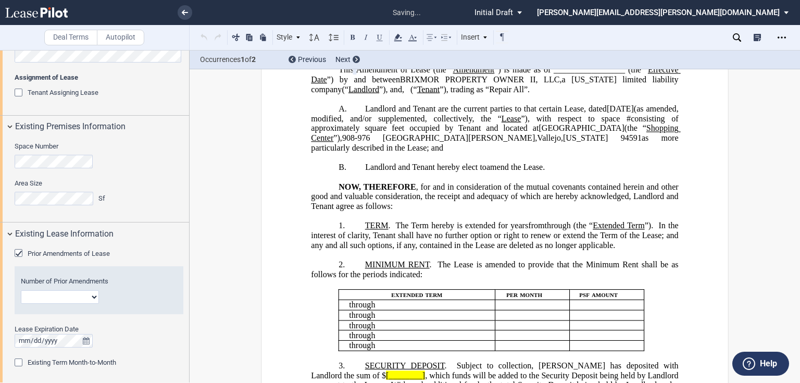
scroll to position [0, 0]
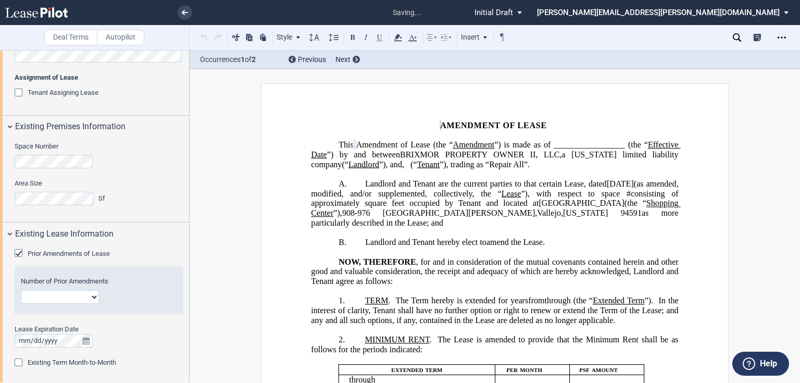
click at [55, 296] on select "1 2 3 4 5 6 7 8 9 10 11 12" at bounding box center [60, 297] width 78 height 14
select select "number:1"
click at [21, 290] on select "1 2 3 4 5 6 7 8 9 10 11 12" at bounding box center [60, 297] width 78 height 14
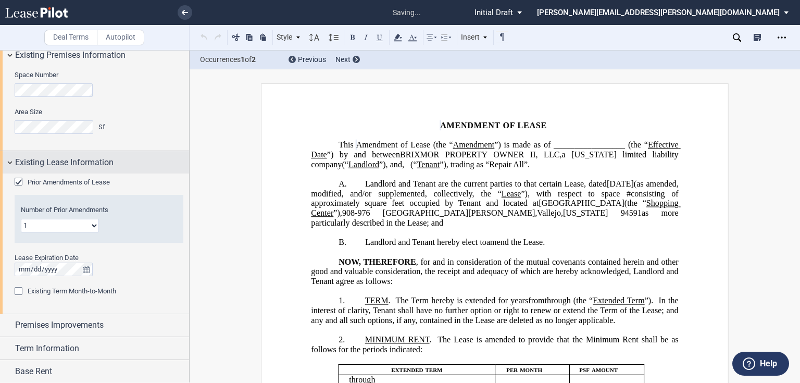
scroll to position [558, 0]
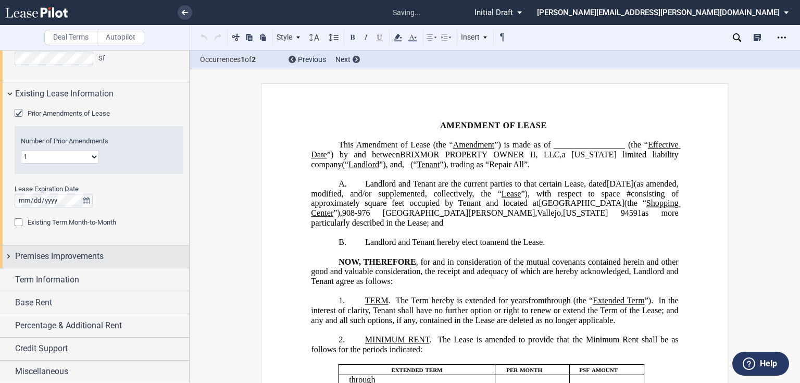
click at [65, 264] on div "Premises Improvements" at bounding box center [94, 256] width 189 height 22
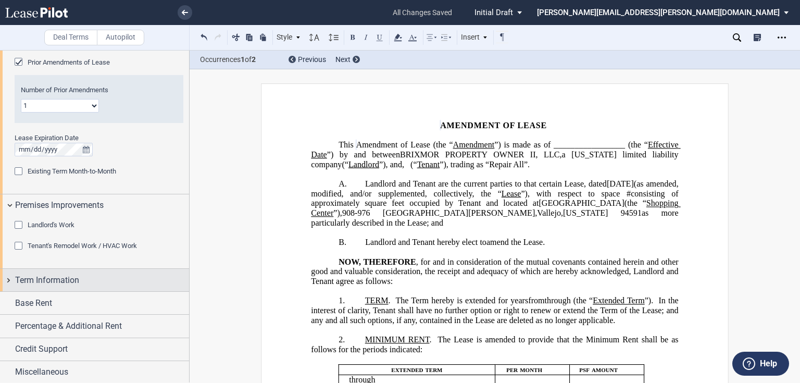
scroll to position [609, 0]
click at [73, 275] on span "Term Information" at bounding box center [47, 279] width 64 height 12
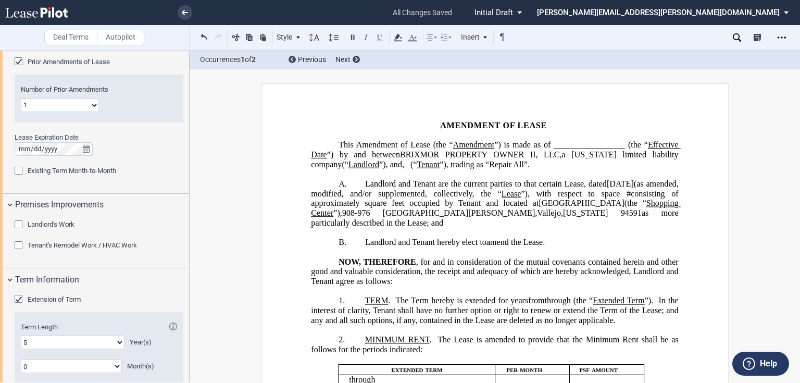
scroll to position [760, 0]
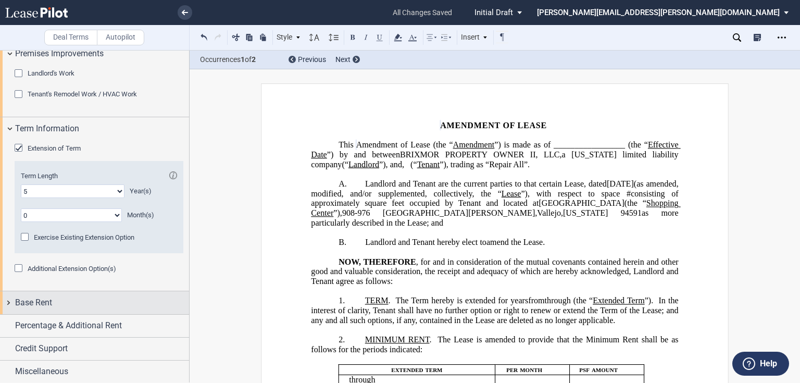
click at [51, 299] on span "Base Rent" at bounding box center [33, 302] width 37 height 12
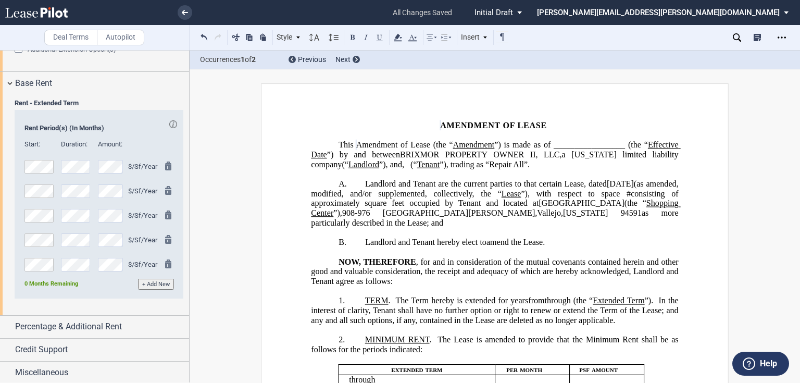
scroll to position [980, 0]
click at [94, 327] on span "Percentage & Additional Rent" at bounding box center [68, 326] width 107 height 12
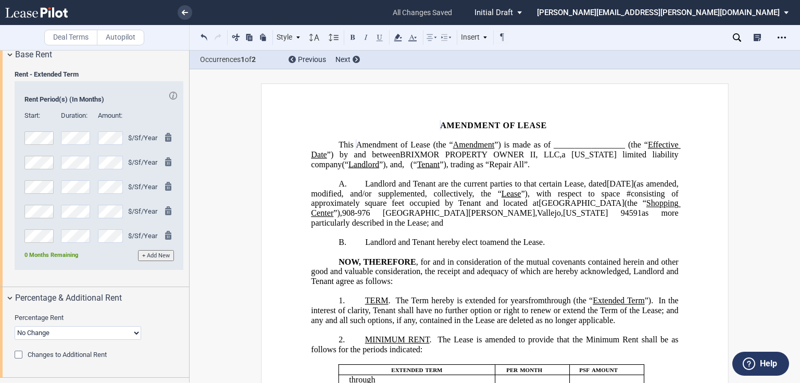
scroll to position [1047, 0]
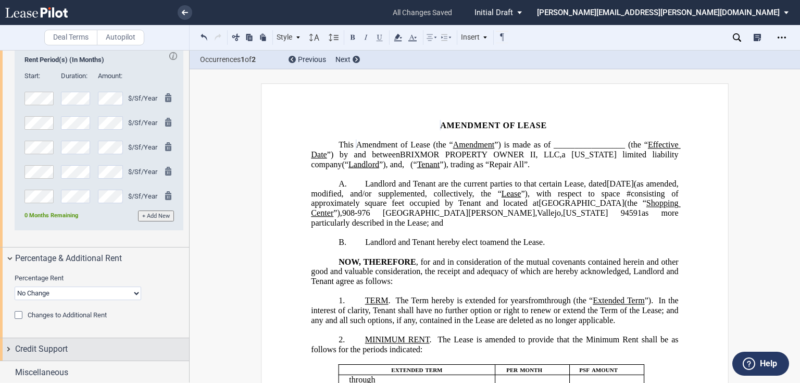
click at [69, 344] on div "Credit Support" at bounding box center [102, 349] width 174 height 12
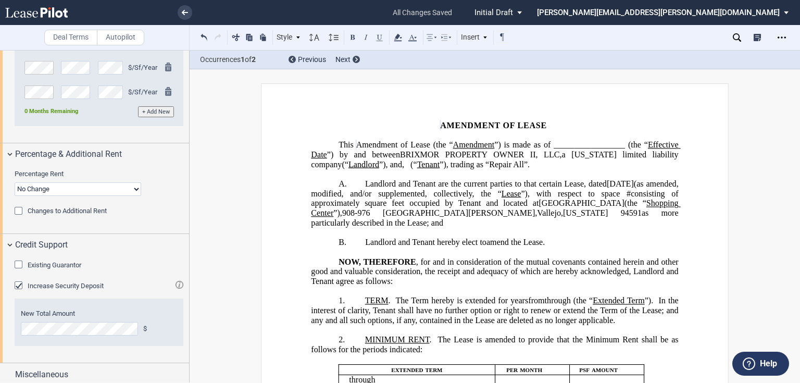
scroll to position [1154, 0]
click at [15, 279] on div "Increase Security Deposit" at bounding box center [20, 284] width 10 height 10
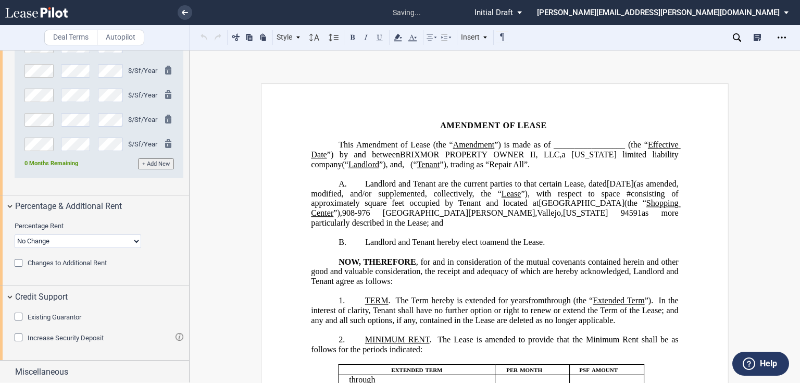
click at [19, 314] on div "Existing Guarantor" at bounding box center [20, 317] width 10 height 10
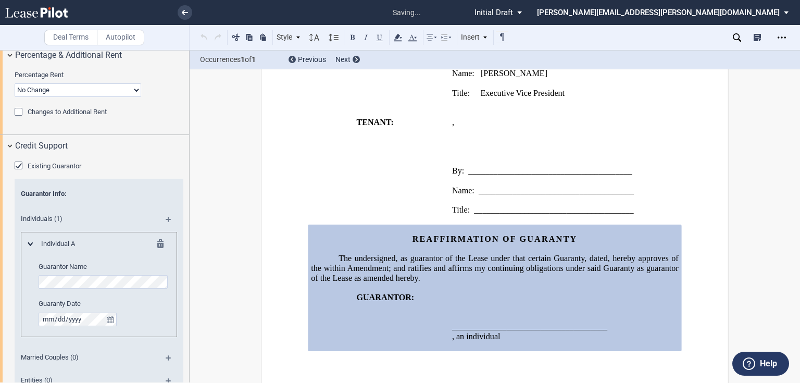
scroll to position [1308, 0]
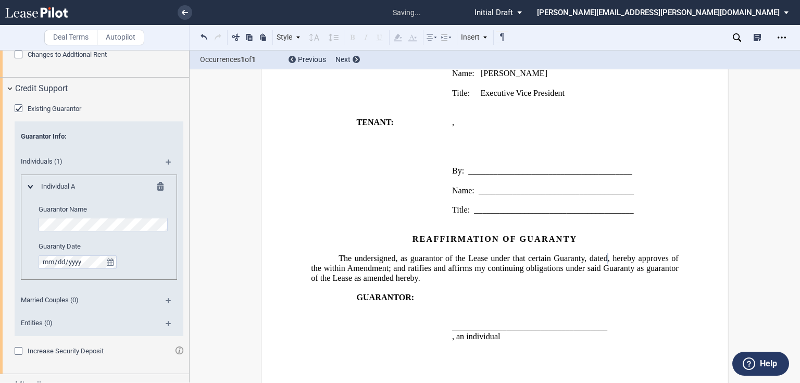
drag, startPoint x: 476, startPoint y: 191, endPoint x: 510, endPoint y: 186, distance: 33.6
click at [478, 190] on span "_____________________________________" at bounding box center [555, 189] width 155 height 9
click at [632, 187] on p "Name: _____________________________________" at bounding box center [565, 190] width 227 height 10
click at [585, 89] on p "Title: Executive Vice President" at bounding box center [565, 93] width 227 height 10
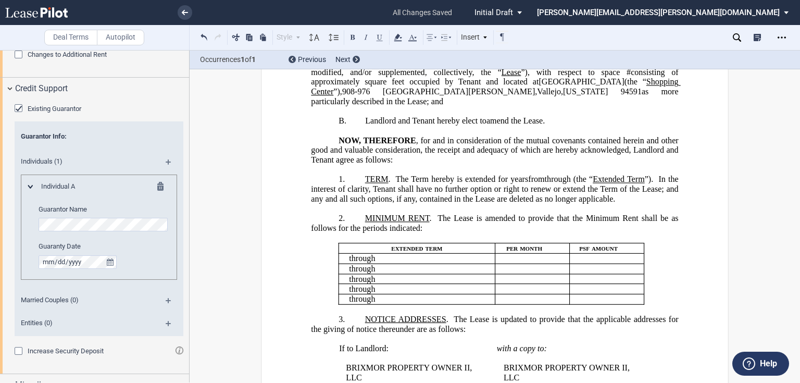
scroll to position [121, 0]
click at [784, 35] on icon "Open Lease options menu" at bounding box center [781, 37] width 8 height 8
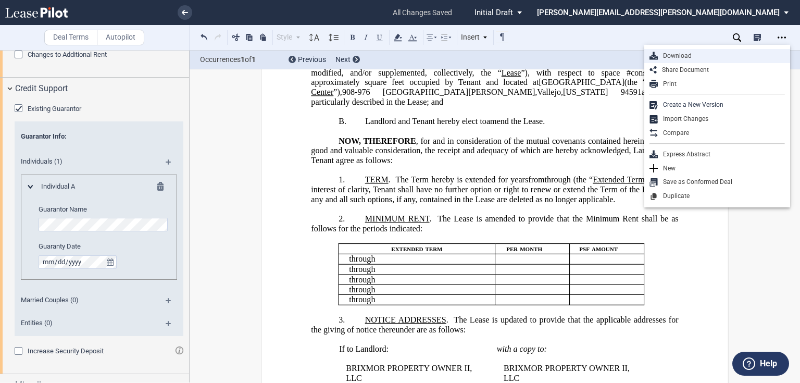
click at [694, 52] on div "Download" at bounding box center [720, 56] width 127 height 9
